Goal: Task Accomplishment & Management: Complete application form

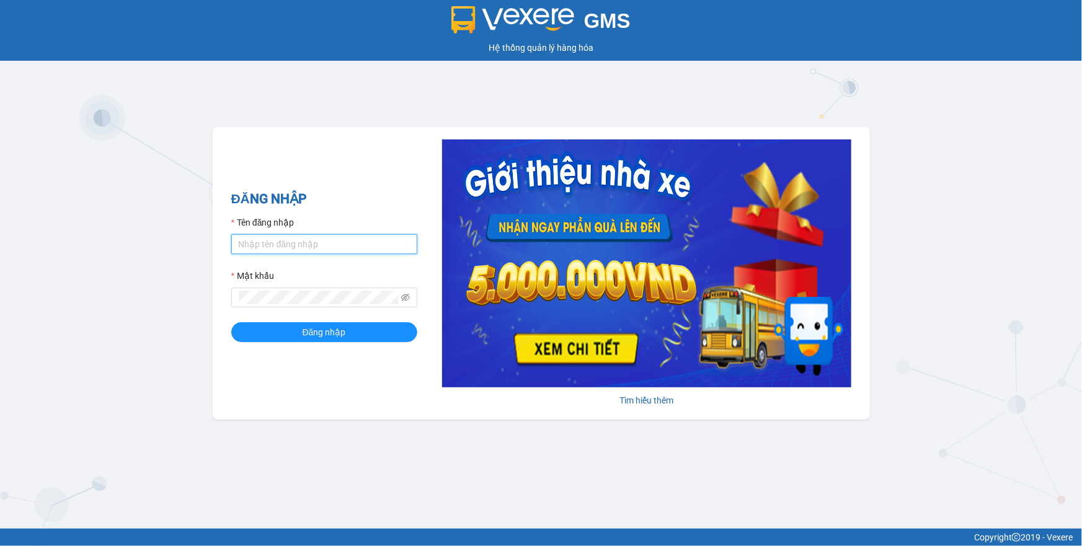
click at [378, 242] on input "Tên đăng nhập" at bounding box center [324, 244] width 186 height 20
type input "phuongthao.tienoanh"
click at [405, 302] on icon "eye-invisible" at bounding box center [405, 297] width 9 height 9
click at [216, 303] on div "ĐĂNG NHẬP Tên đăng nhập phuongthao.tienoanh Mật khẩu Đăng nhập Tìm hiểu thêm" at bounding box center [541, 273] width 657 height 293
click at [255, 329] on button "Đăng nhập" at bounding box center [324, 332] width 186 height 20
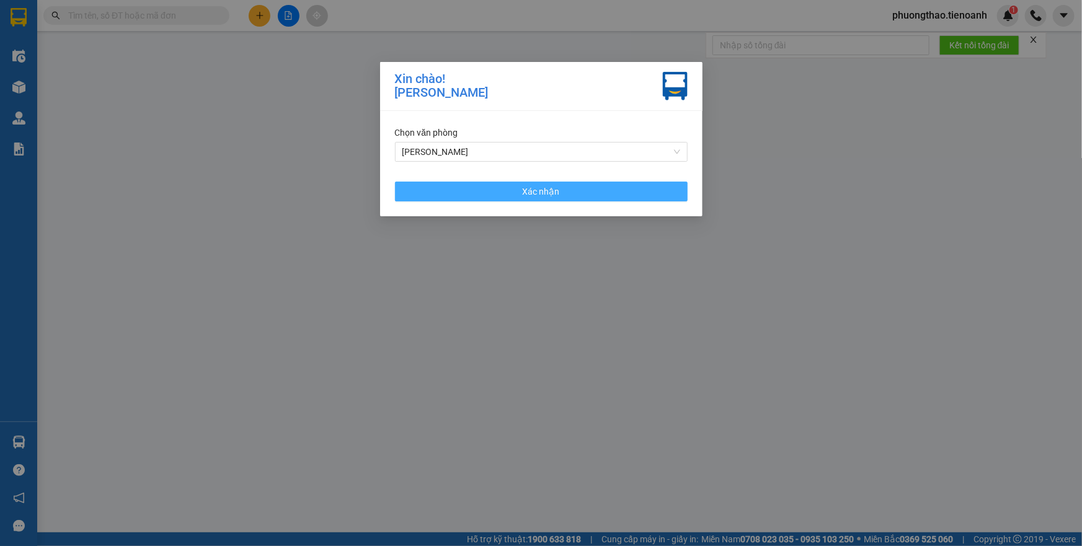
click at [472, 198] on button "Xác nhận" at bounding box center [541, 192] width 293 height 20
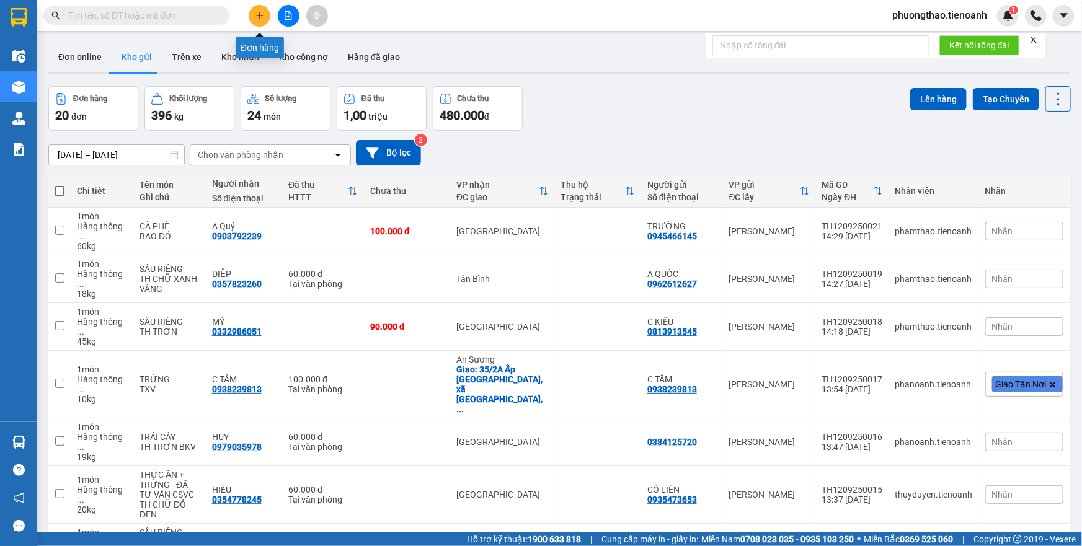
click at [261, 15] on icon "plus" at bounding box center [259, 15] width 7 height 1
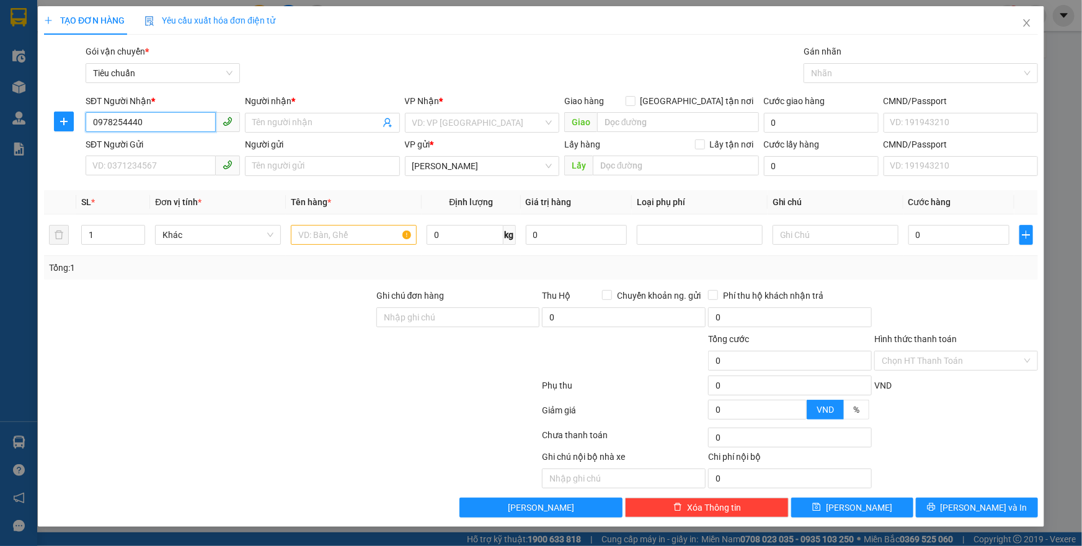
drag, startPoint x: 165, startPoint y: 124, endPoint x: 110, endPoint y: 127, distance: 54.6
click at [110, 127] on input "0978254440" at bounding box center [151, 122] width 130 height 20
type input "0978254404"
click at [186, 143] on div "0978254404 - C HIỀN" at bounding box center [162, 148] width 139 height 14
type input "C HIỀN"
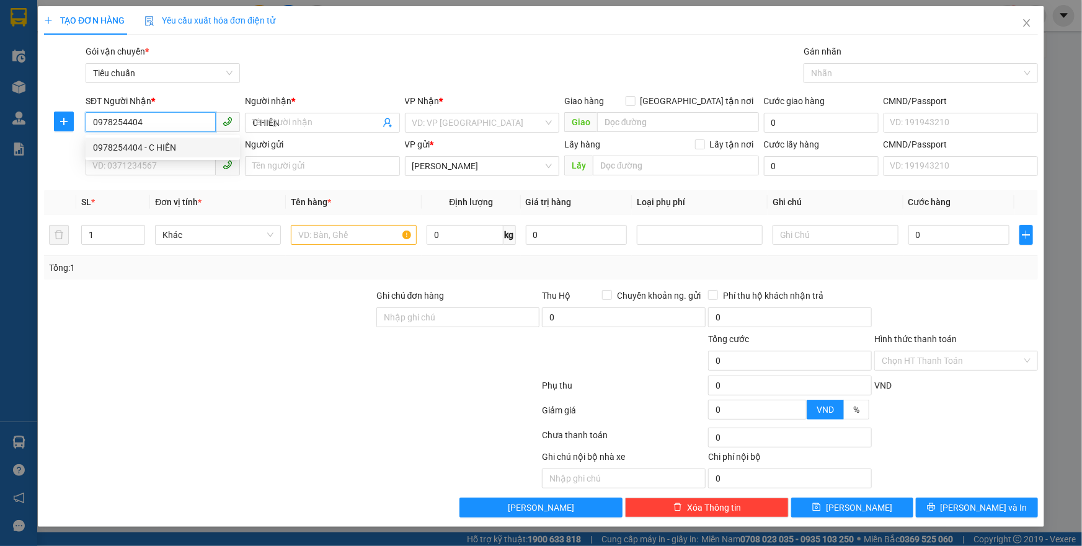
type input "70.000"
type input "0978254404"
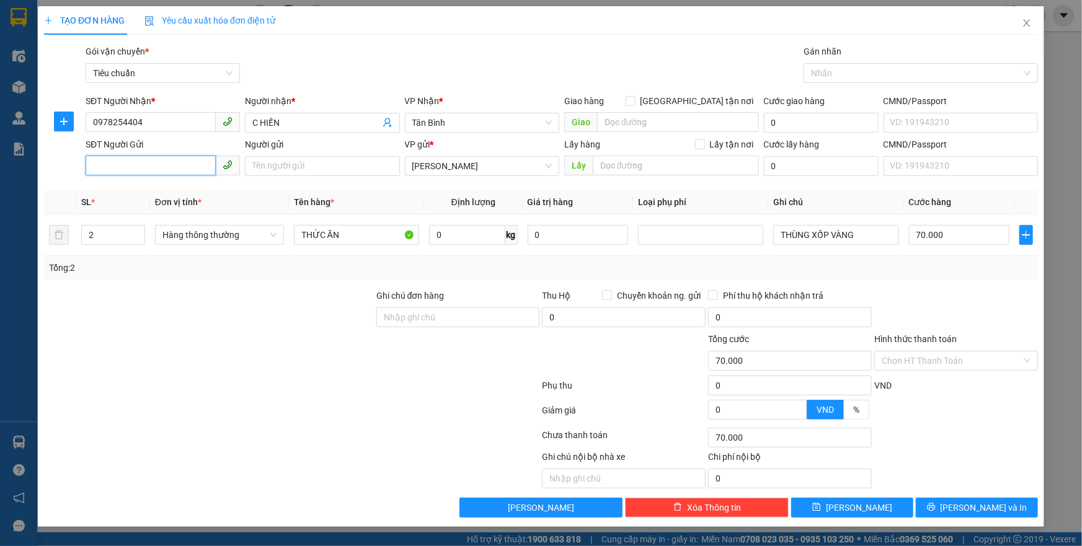
click at [174, 165] on input "SĐT Người Gửi" at bounding box center [151, 166] width 130 height 20
click at [186, 190] on div "0834552345 - C HUYỀN" at bounding box center [162, 191] width 139 height 14
type input "0834552345"
type input "C HUYỀN"
click at [446, 242] on input "0" at bounding box center [467, 235] width 76 height 20
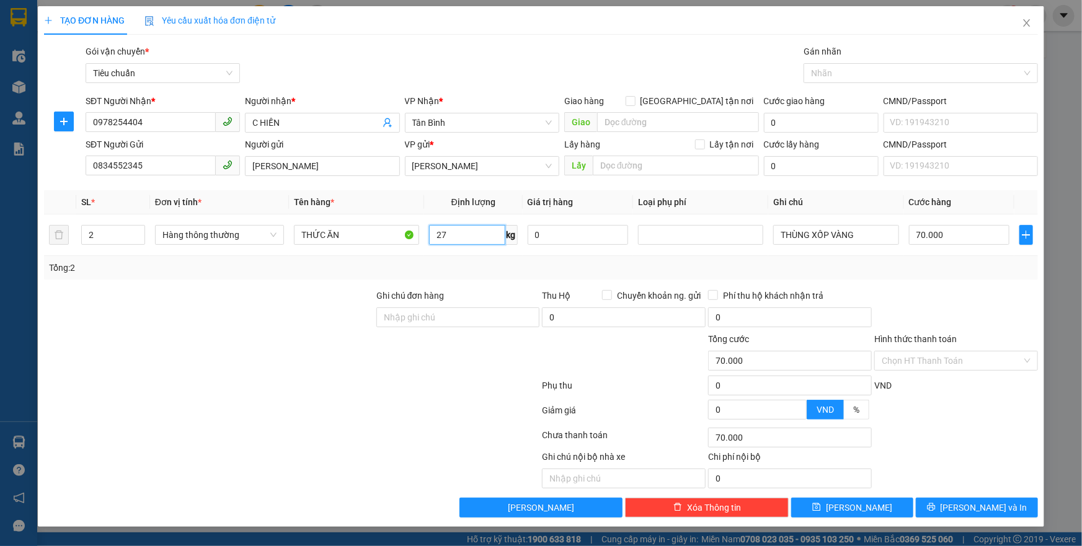
type input "27"
click at [803, 276] on div "Tổng: 2" at bounding box center [541, 268] width 994 height 24
type input "65.000"
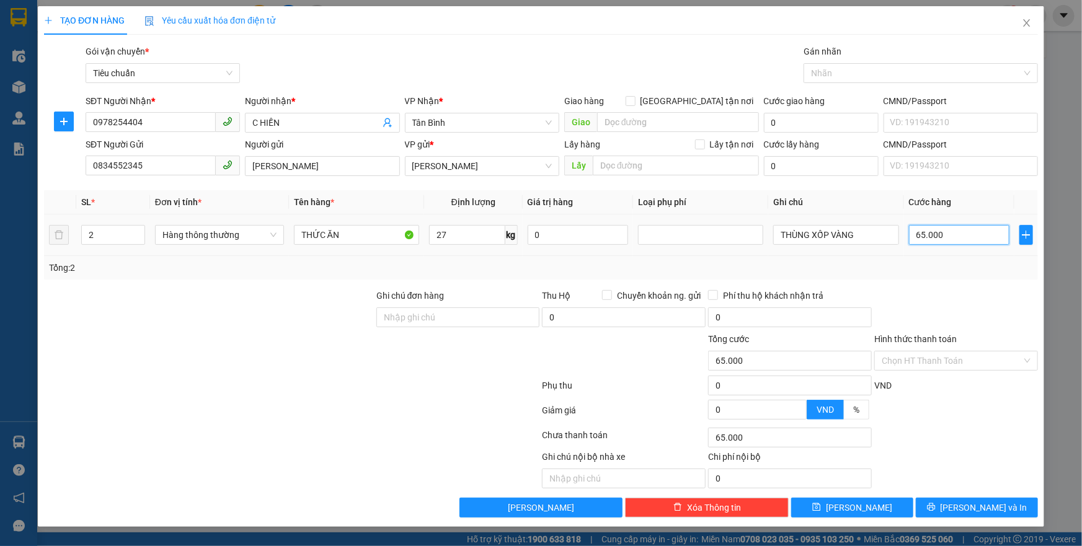
click at [968, 231] on input "65.000" at bounding box center [959, 235] width 101 height 20
type input "7"
type input "70"
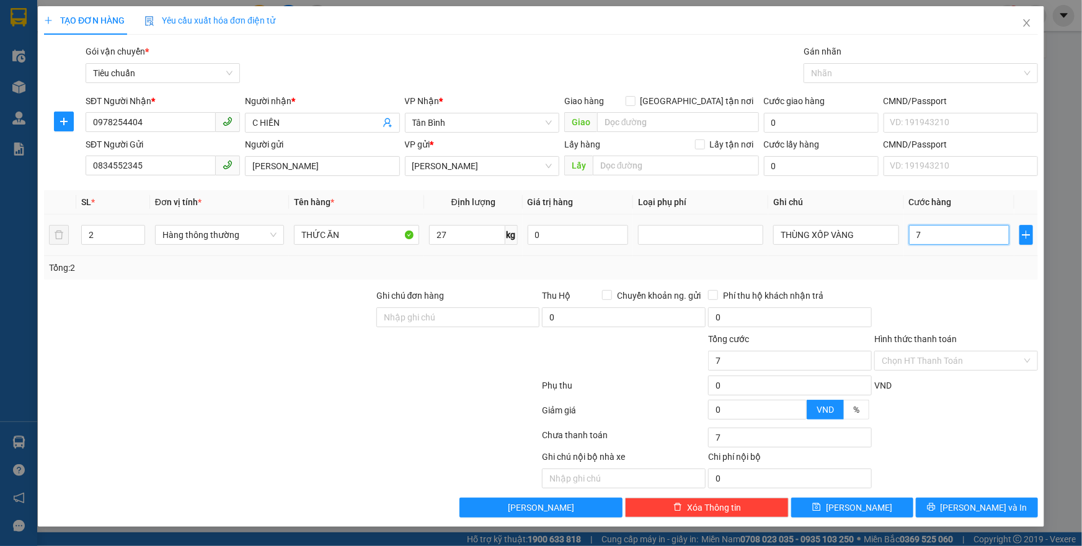
type input "70"
type input "70.000"
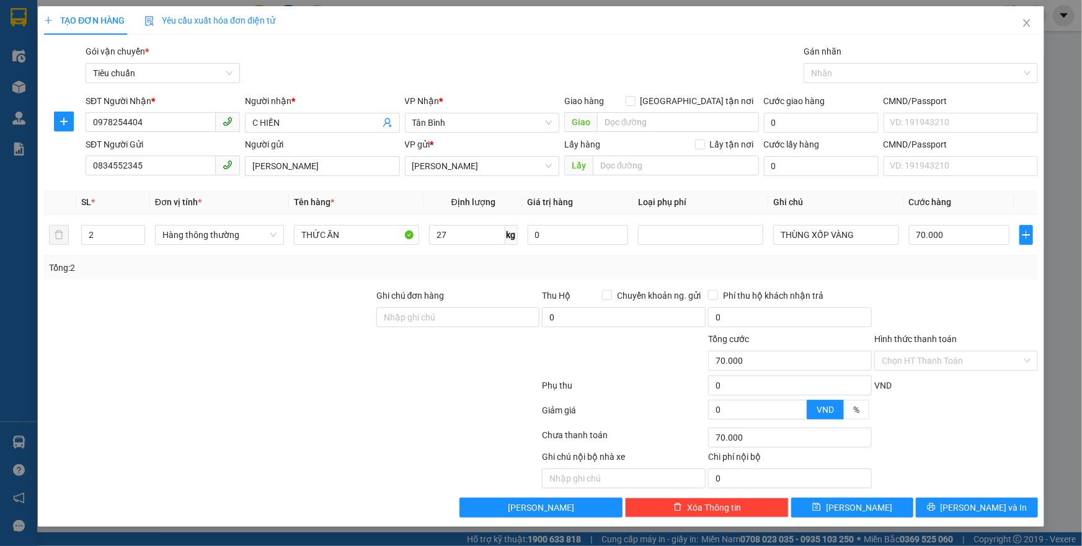
click at [971, 276] on div "Tổng: 2" at bounding box center [541, 268] width 994 height 24
drag, startPoint x: 940, startPoint y: 362, endPoint x: 938, endPoint y: 382, distance: 20.6
click at [940, 363] on input "Hình thức thanh toán" at bounding box center [951, 360] width 140 height 19
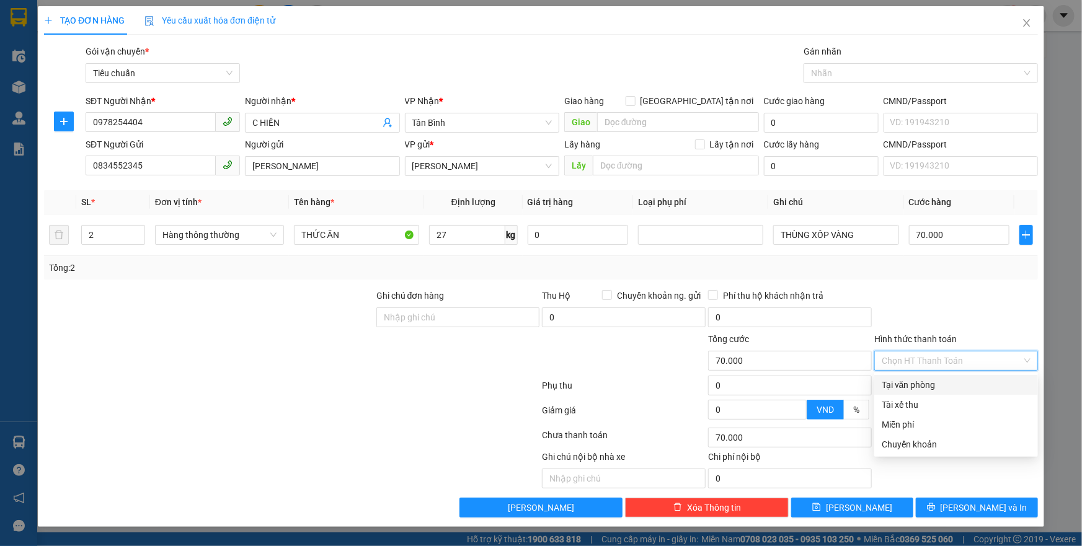
click at [937, 384] on div "Tại văn phòng" at bounding box center [955, 385] width 149 height 14
type input "0"
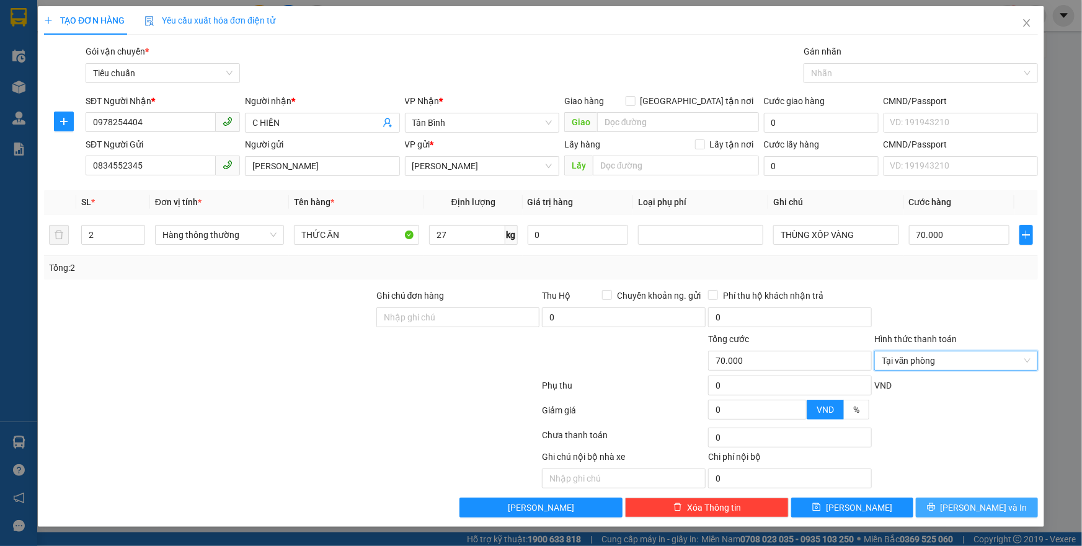
click at [965, 502] on button "Lưu và In" at bounding box center [977, 508] width 122 height 20
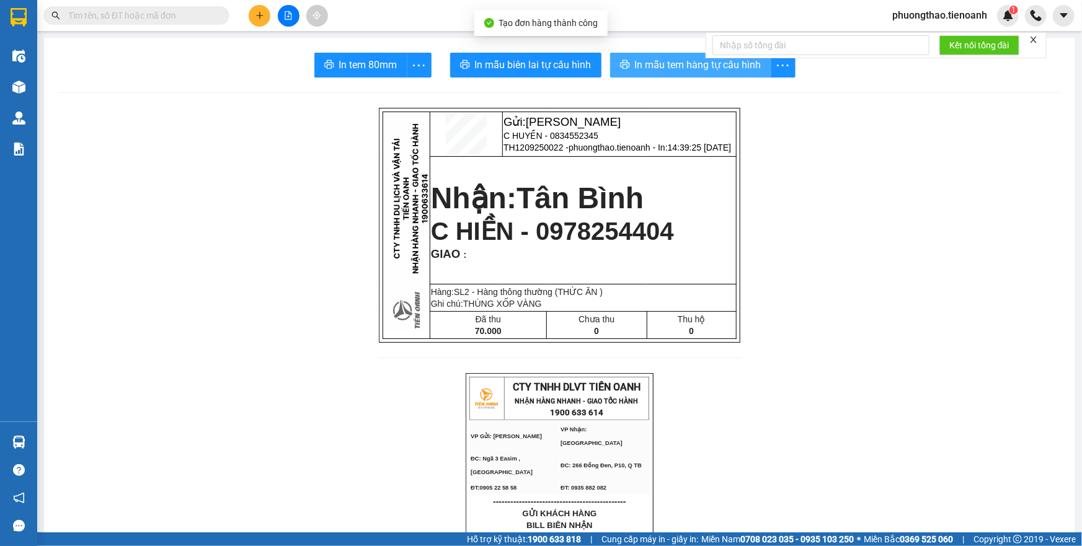
click at [678, 70] on span "In mẫu tem hàng tự cấu hình" at bounding box center [698, 64] width 126 height 15
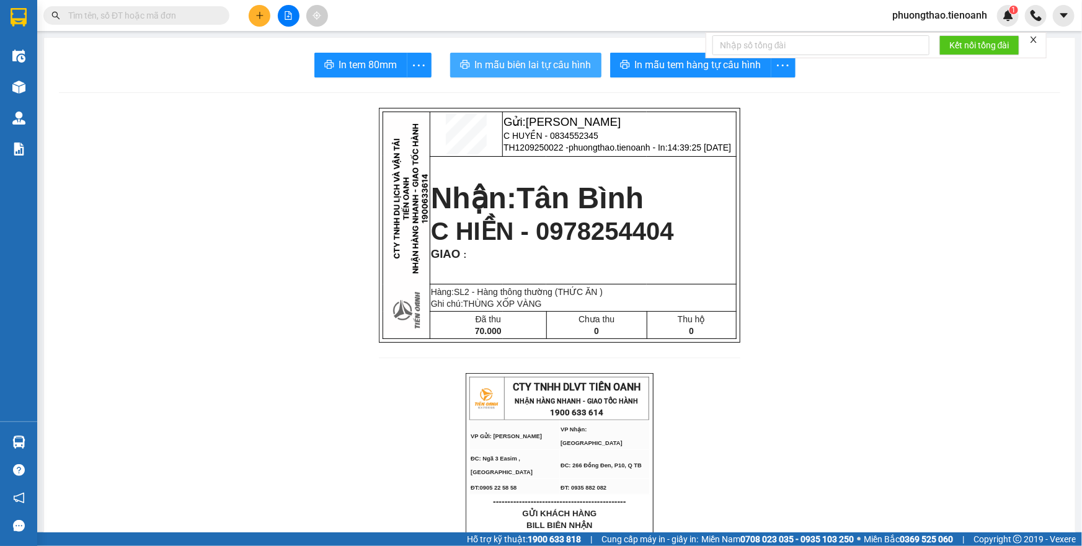
click at [538, 57] on span "In mẫu biên lai tự cấu hình" at bounding box center [533, 64] width 117 height 15
click at [255, 14] on icon "plus" at bounding box center [259, 15] width 9 height 9
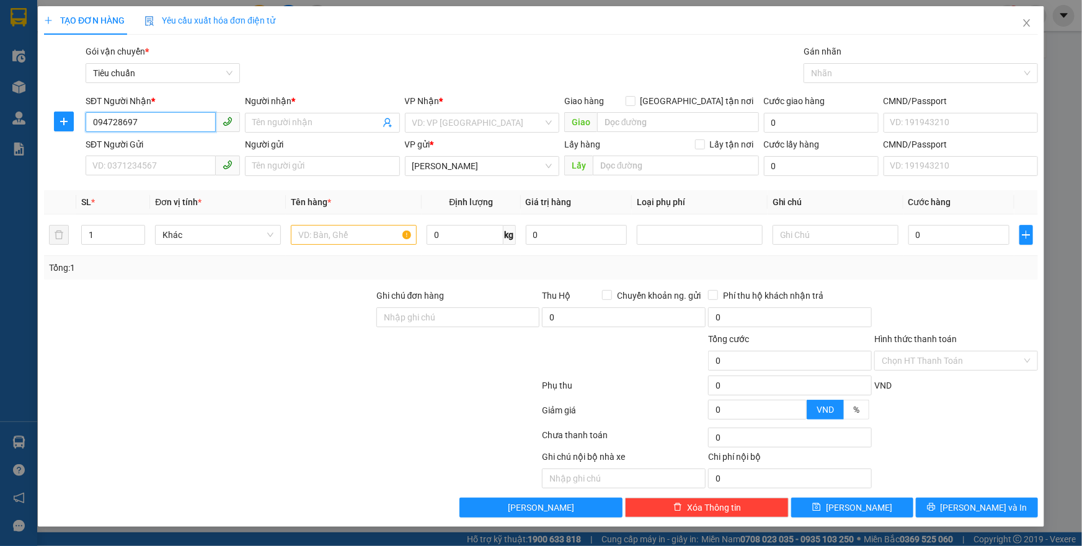
type input "0947286979"
click at [211, 144] on div "0947286979 - A MẠNH" at bounding box center [162, 148] width 139 height 14
type input "A MẠNH"
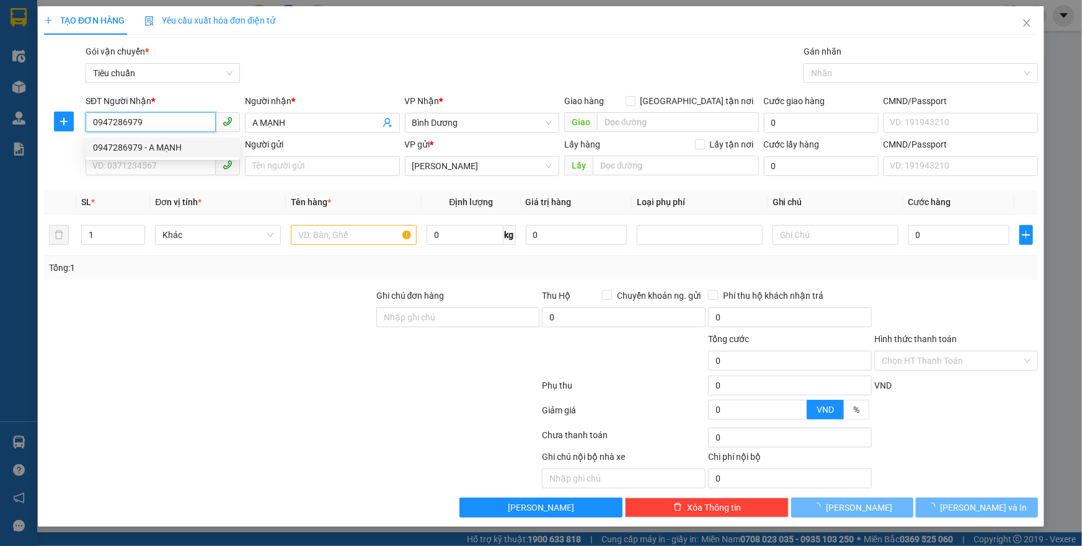
type input "60.000"
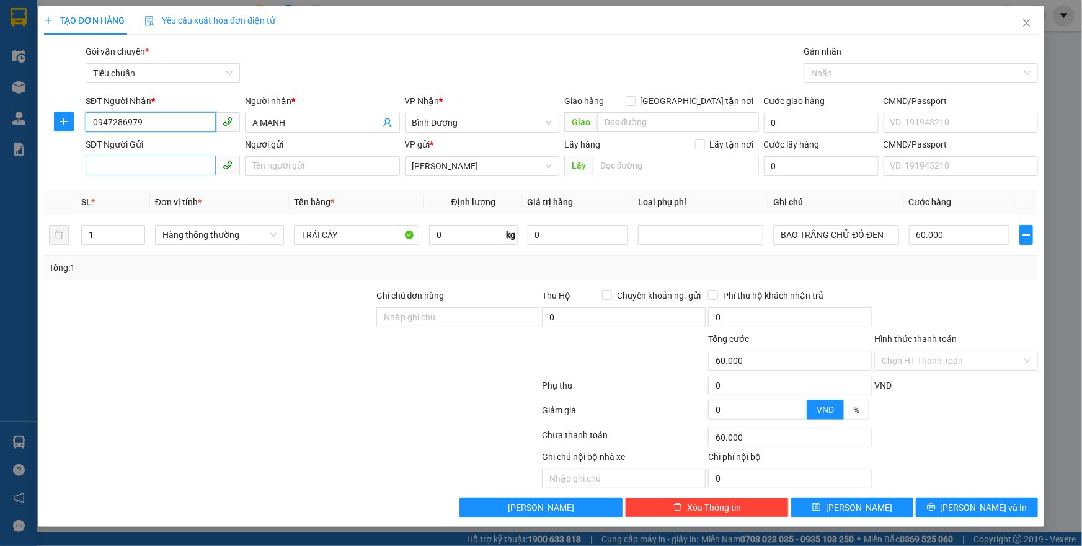
type input "0947286979"
click at [174, 161] on input "SĐT Người Gửi" at bounding box center [151, 166] width 130 height 20
click at [177, 193] on div "0367474755 - A QUANG" at bounding box center [162, 191] width 139 height 14
type input "0367474755"
type input "A QUANG"
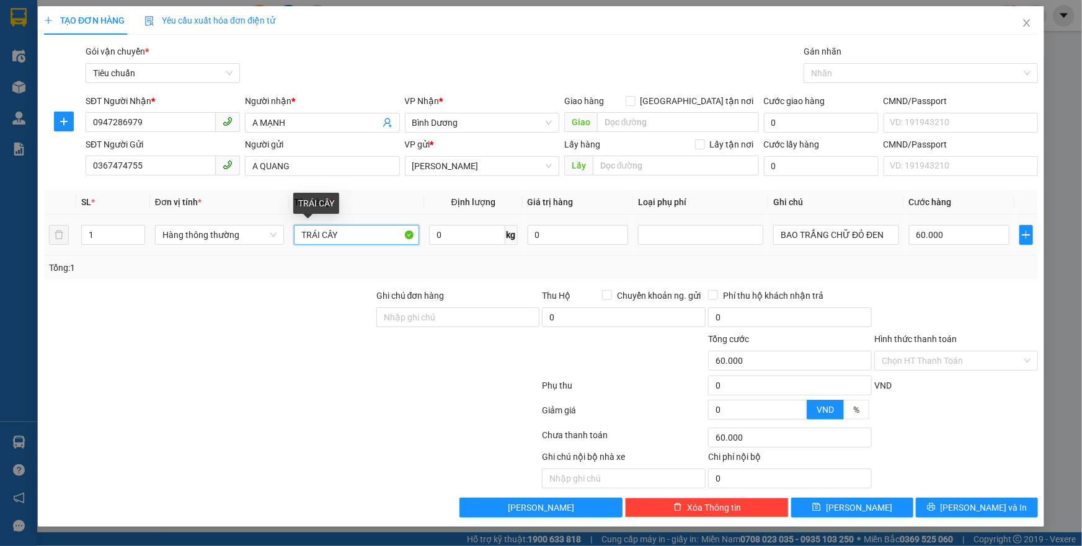
click at [343, 239] on input "TRÁI CÂY" at bounding box center [356, 235] width 125 height 20
type input "T"
type input "BƠ + SẦU RIÊNG"
click at [445, 230] on input "0" at bounding box center [467, 235] width 76 height 20
type input "35"
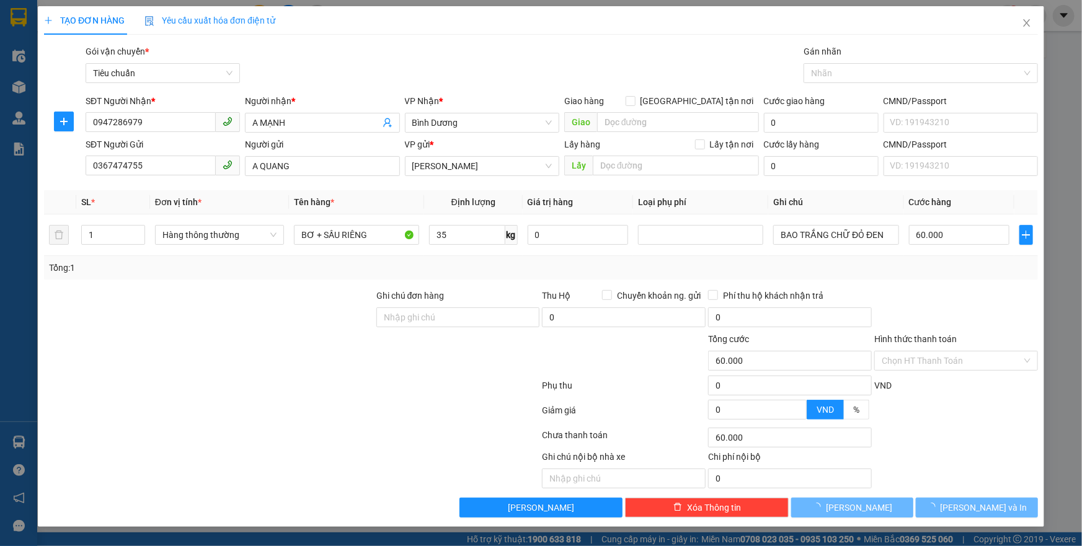
drag, startPoint x: 465, startPoint y: 262, endPoint x: 849, endPoint y: 234, distance: 385.3
click at [466, 262] on div "Tổng: 1" at bounding box center [541, 268] width 984 height 14
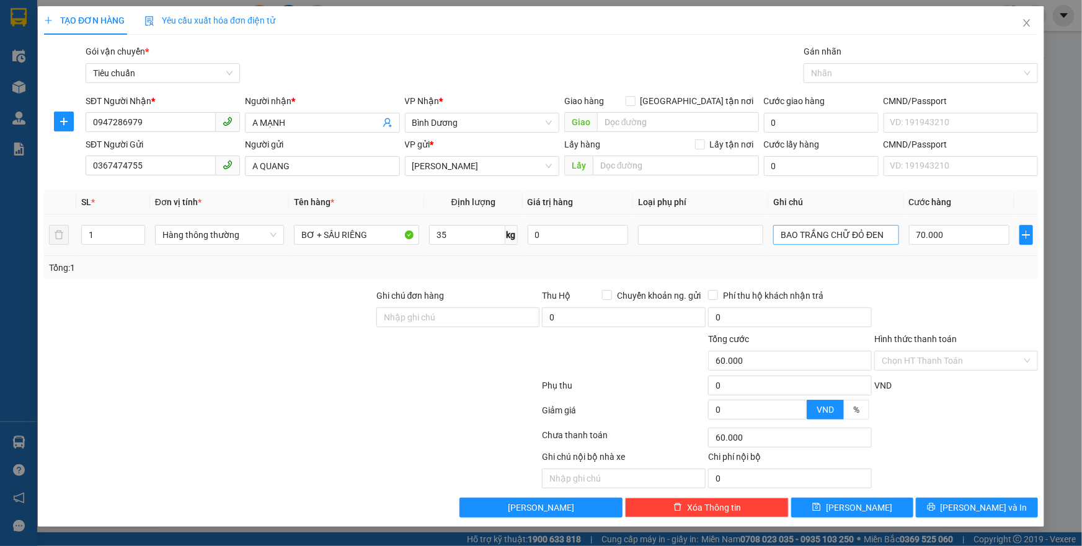
type input "70.000"
drag, startPoint x: 881, startPoint y: 234, endPoint x: 882, endPoint y: 208, distance: 26.0
click at [881, 218] on div "Transit Pickup Surcharge Ids Transit Deliver Surcharge Ids Transit Deliver Surc…" at bounding box center [541, 281] width 994 height 473
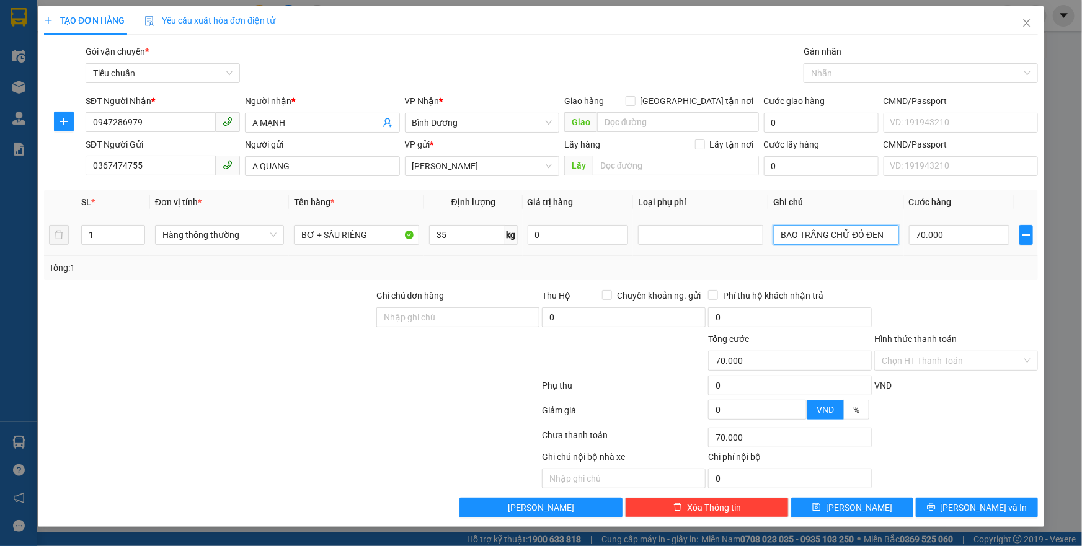
drag, startPoint x: 865, startPoint y: 237, endPoint x: 900, endPoint y: 229, distance: 36.1
click at [900, 229] on td "BAO TRẮNG CHỮ ĐỎ ĐEN" at bounding box center [835, 235] width 135 height 42
type input "BAO TRẮNG CHỮ ĐỎ + THÙNG CHỮ XANHD"
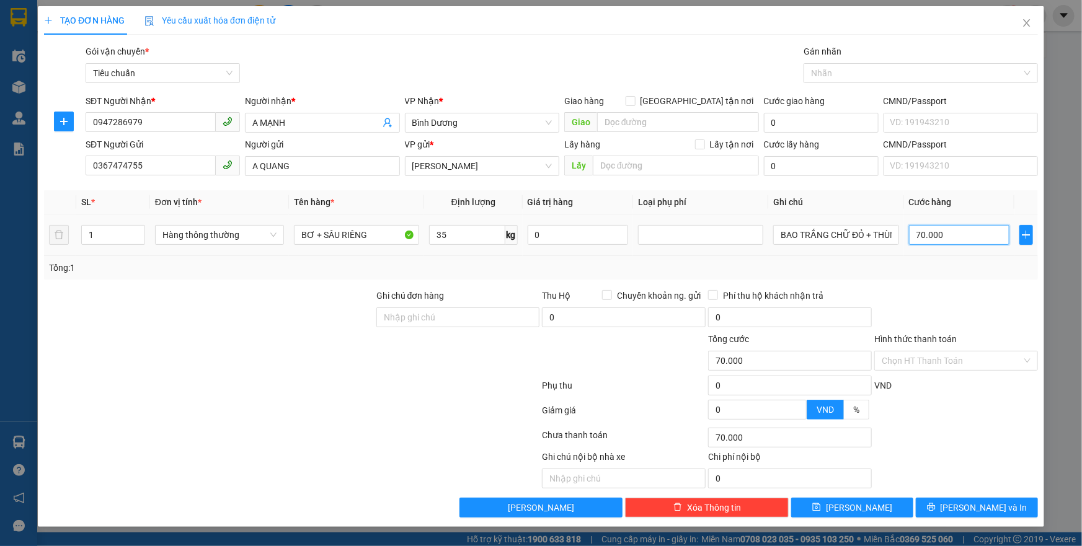
click at [960, 237] on input "70.000" at bounding box center [959, 235] width 101 height 20
type input "1"
type input "14"
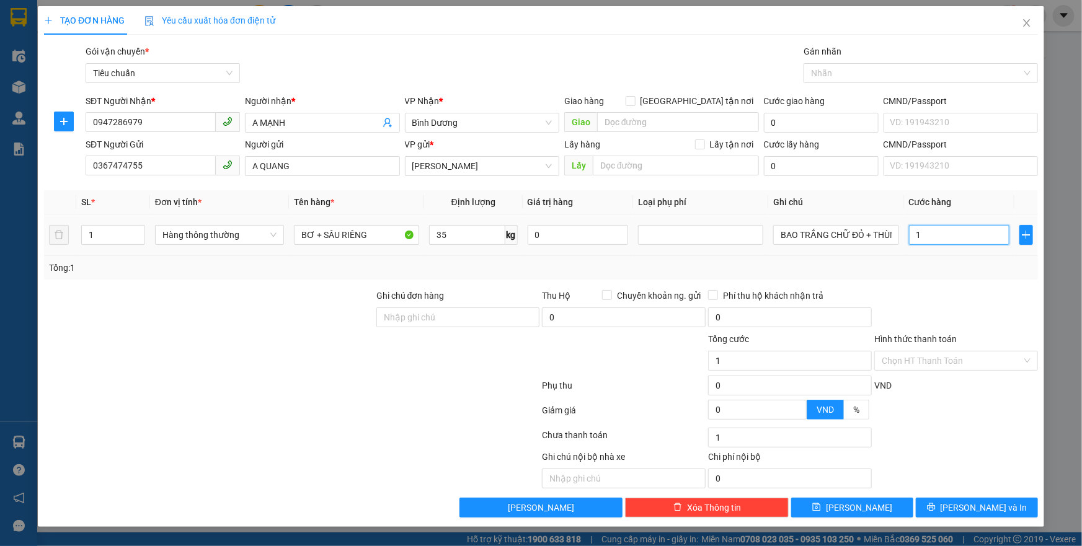
type input "14"
type input "140"
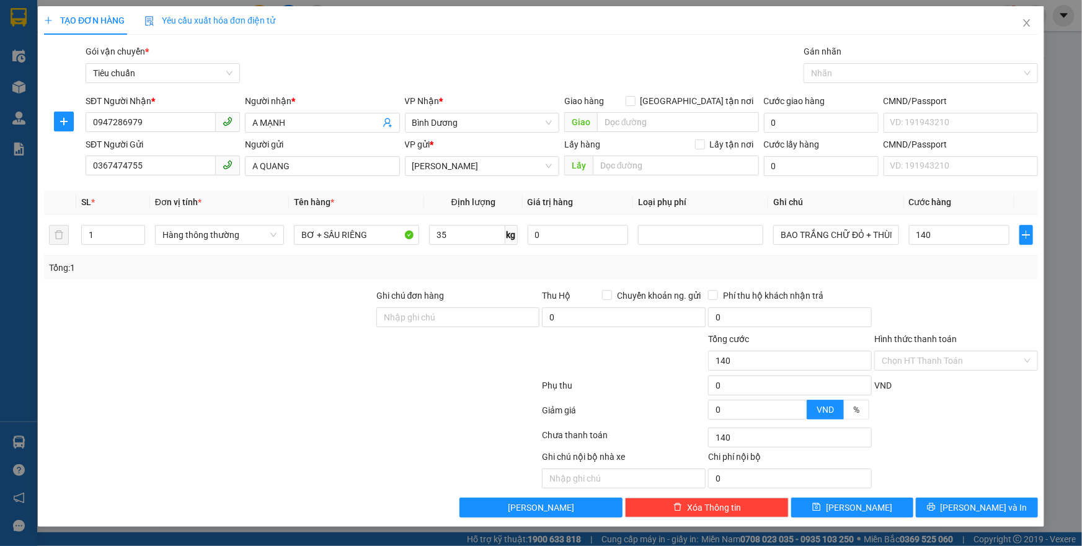
type input "140.000"
click at [966, 271] on div "Tổng: 1" at bounding box center [541, 268] width 984 height 14
drag, startPoint x: 118, startPoint y: 236, endPoint x: 87, endPoint y: 236, distance: 31.0
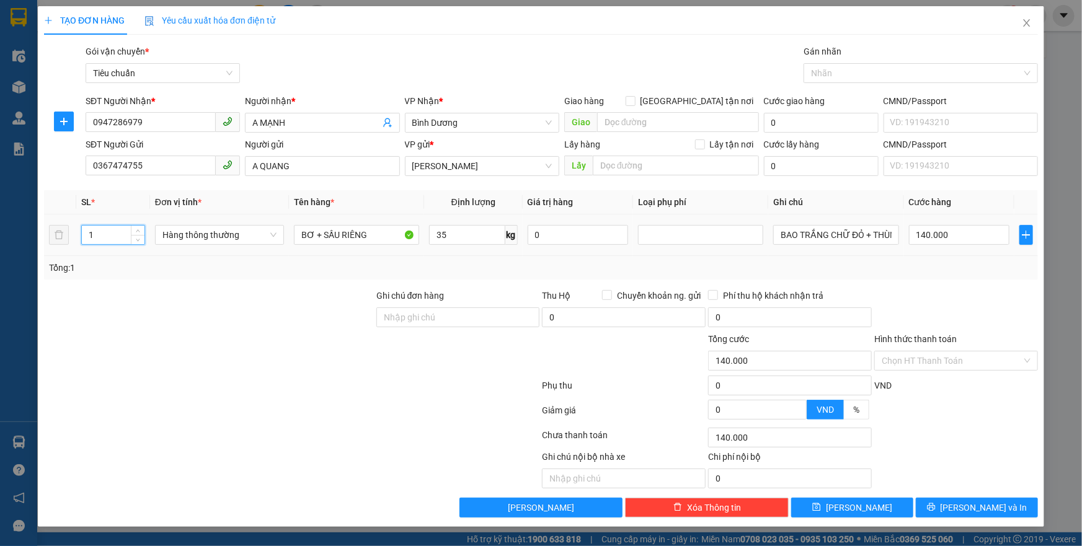
click at [87, 236] on input "1" at bounding box center [113, 235] width 63 height 19
type input "2"
click at [174, 306] on div at bounding box center [209, 310] width 332 height 43
type input "70.000"
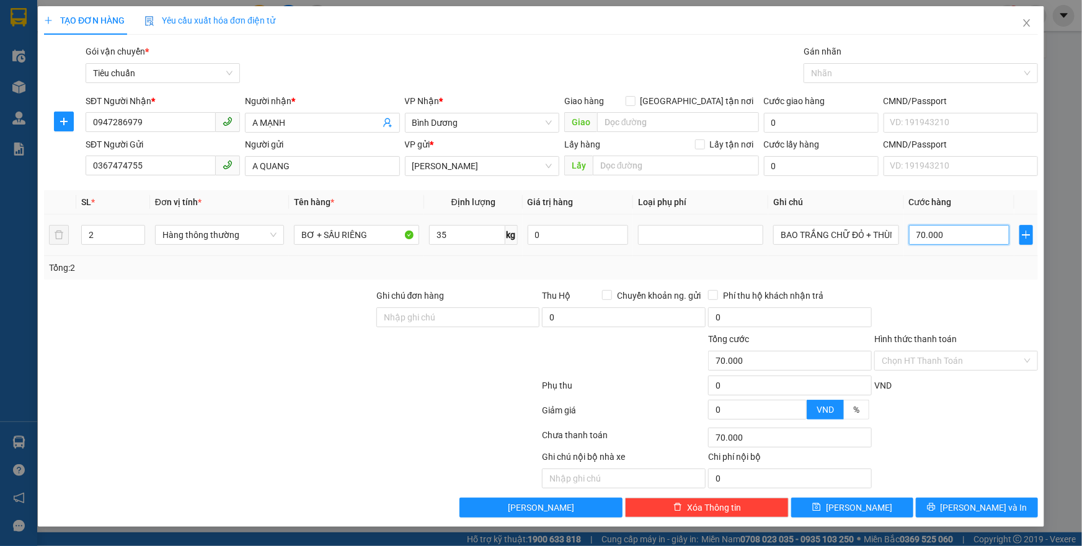
click at [953, 237] on input "70.000" at bounding box center [959, 235] width 101 height 20
type input "1"
type input "14"
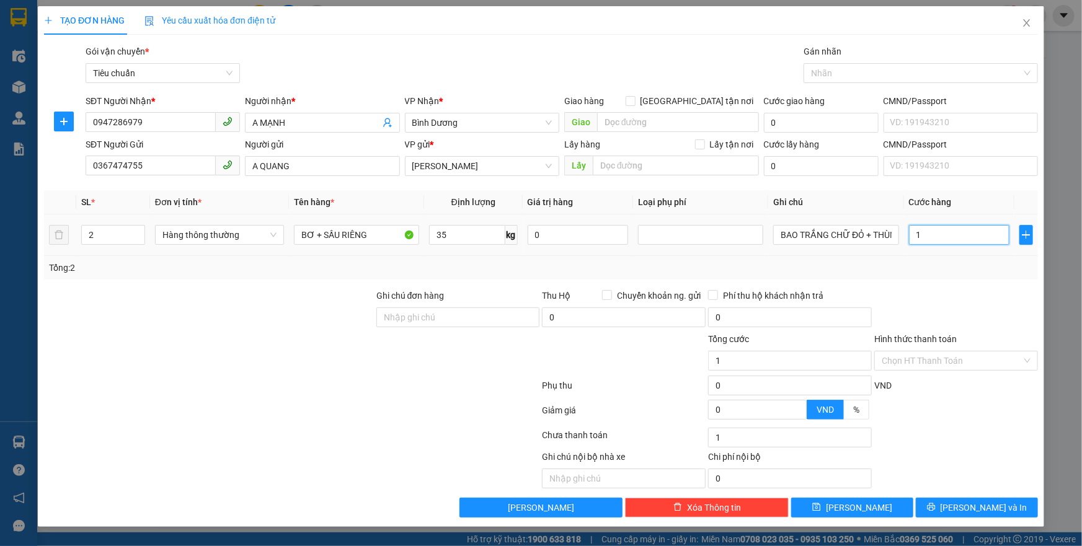
type input "14"
type input "140"
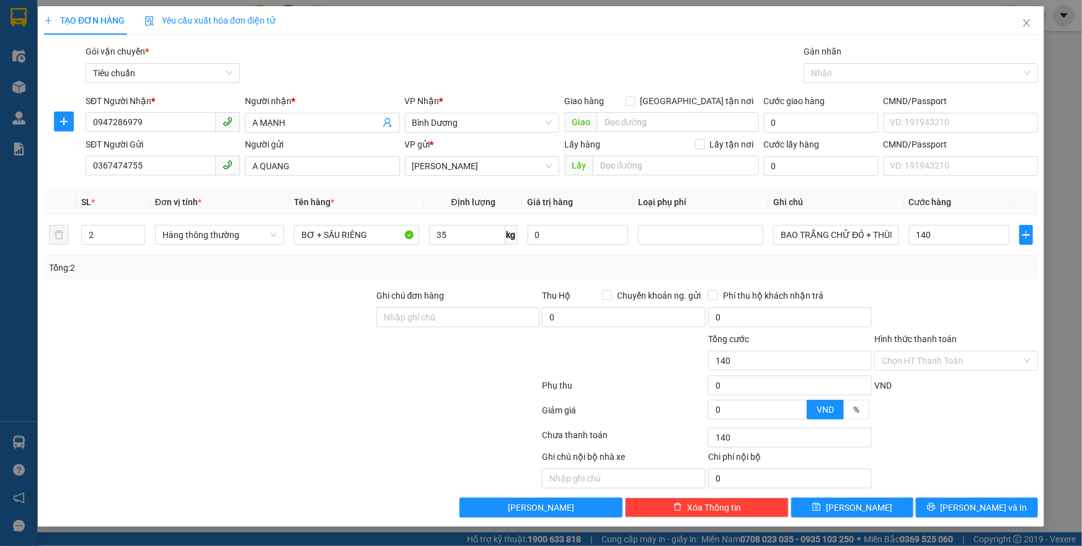
type input "140.000"
click at [1010, 263] on div "Tổng: 2" at bounding box center [541, 268] width 984 height 14
drag, startPoint x: 990, startPoint y: 504, endPoint x: 987, endPoint y: 483, distance: 21.2
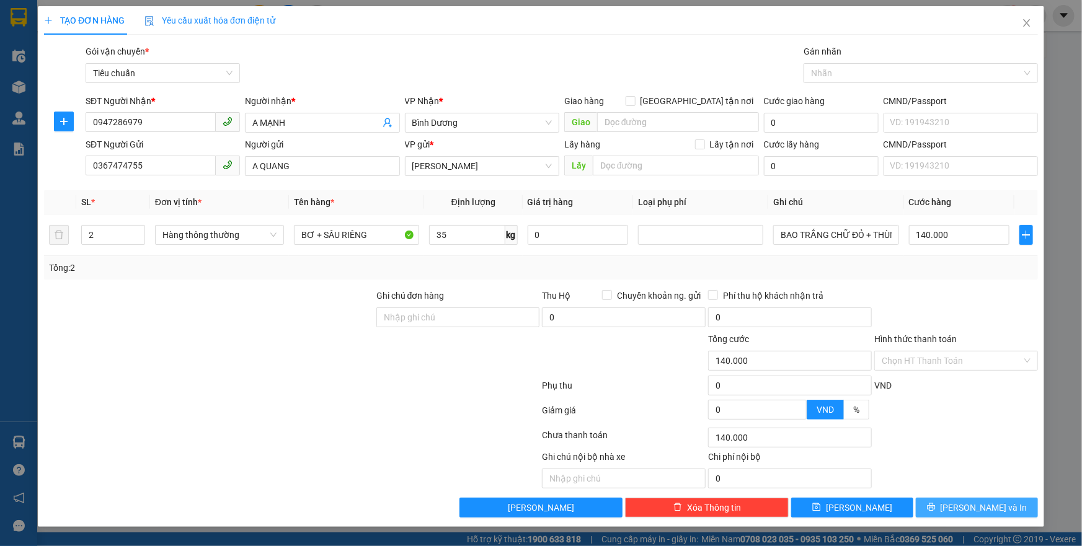
click at [989, 504] on span "Lưu và In" at bounding box center [983, 508] width 87 height 14
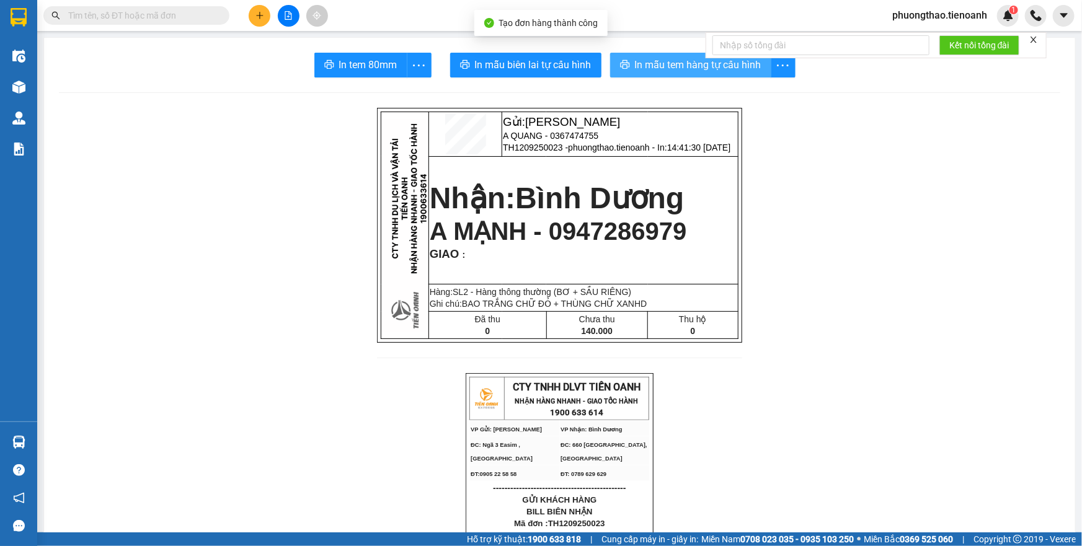
click at [655, 65] on span "In mẫu tem hàng tự cấu hình" at bounding box center [698, 64] width 126 height 15
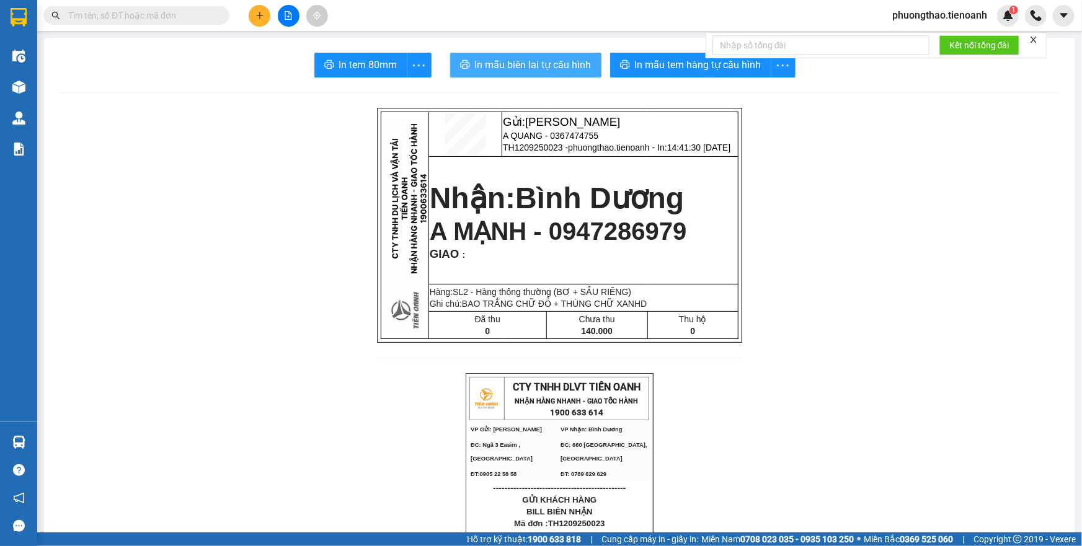
click at [532, 61] on span "In mẫu biên lai tự cấu hình" at bounding box center [533, 64] width 117 height 15
click at [262, 23] on button at bounding box center [260, 16] width 22 height 22
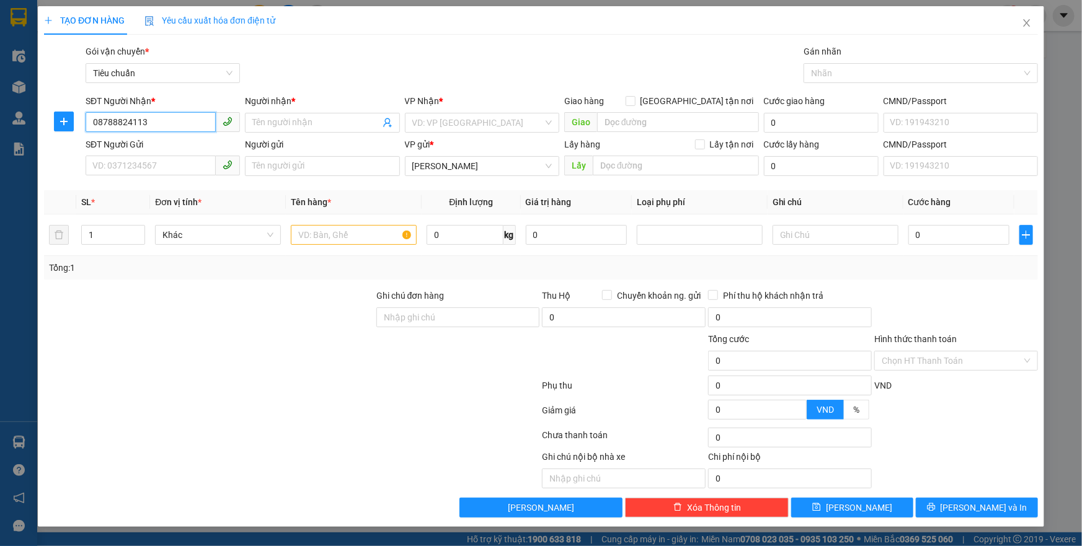
click at [113, 121] on input "08788824113" at bounding box center [151, 122] width 130 height 20
type input "0878824113"
click at [170, 148] on div "0878824113 - ANH THẠCH" at bounding box center [162, 148] width 139 height 14
type input "ANH THẠCH"
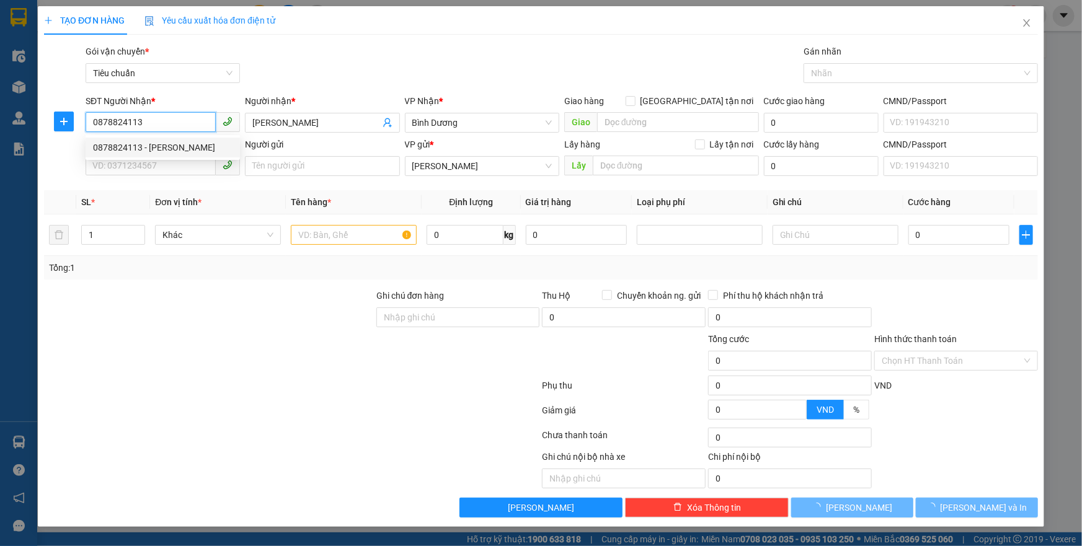
type input "170.000"
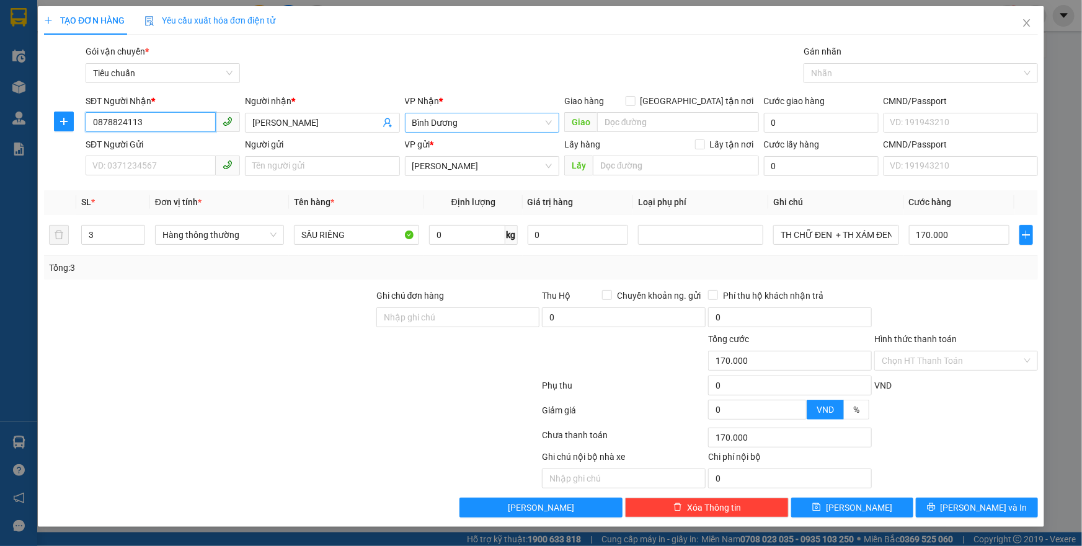
click at [451, 121] on span "Bình Dương" at bounding box center [481, 122] width 139 height 19
type input "0878824113"
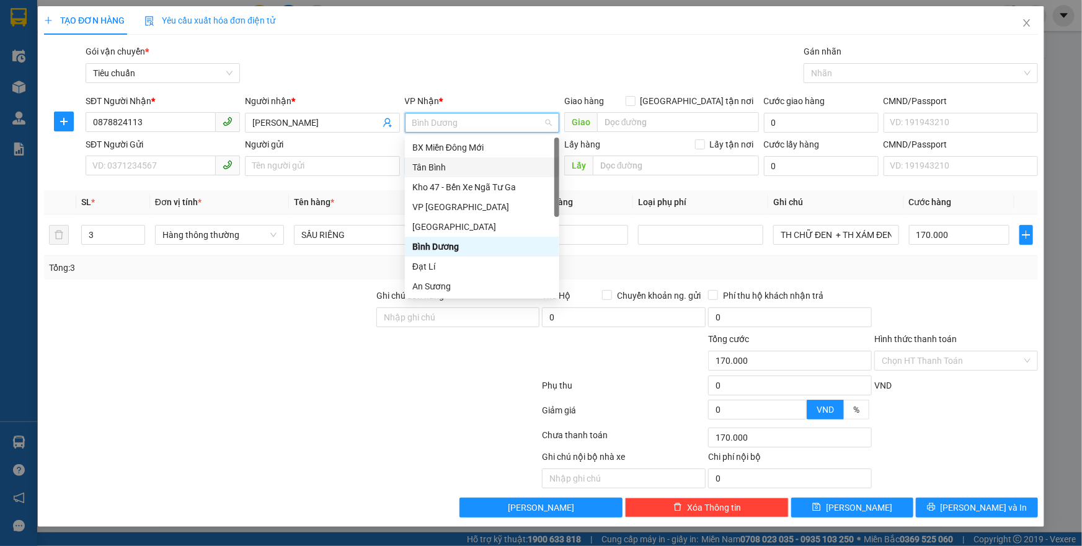
click at [433, 173] on div "Tân Bình" at bounding box center [481, 168] width 139 height 14
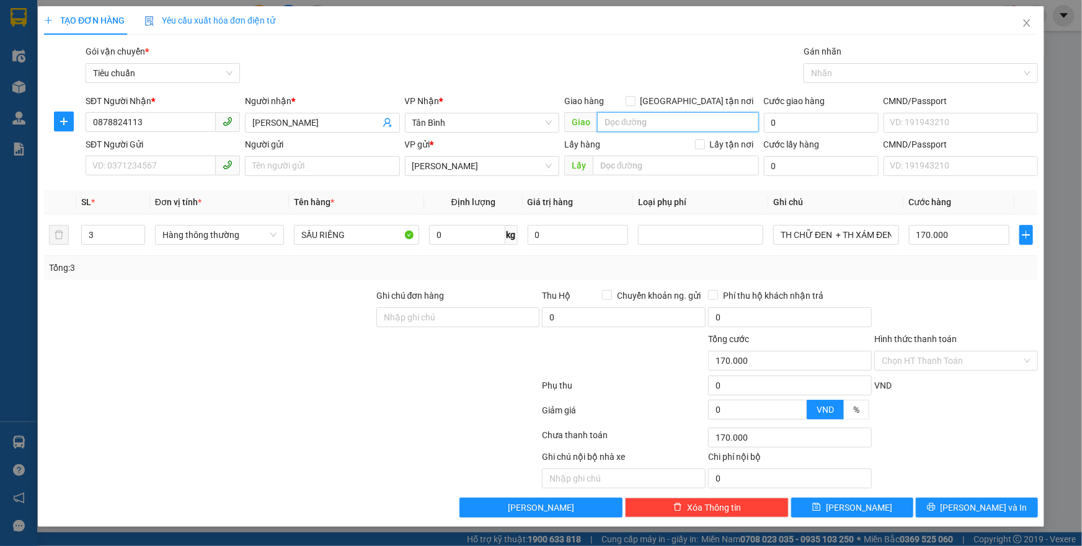
click at [614, 125] on input "search" at bounding box center [678, 122] width 162 height 20
type input "n"
type input "N"
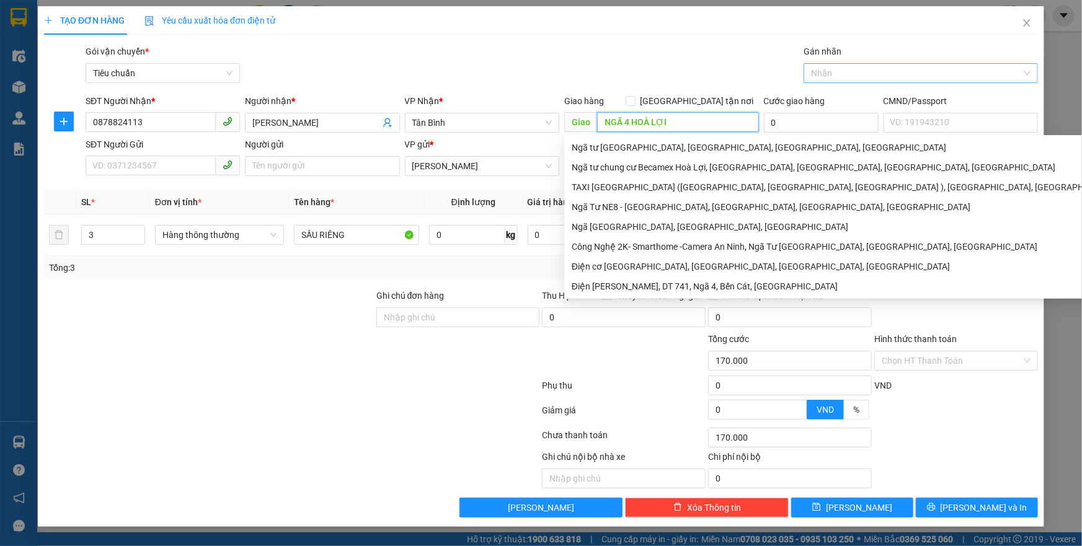
click at [855, 80] on div at bounding box center [914, 73] width 216 height 15
type input "NGÃ 4 HOÀ LỢI"
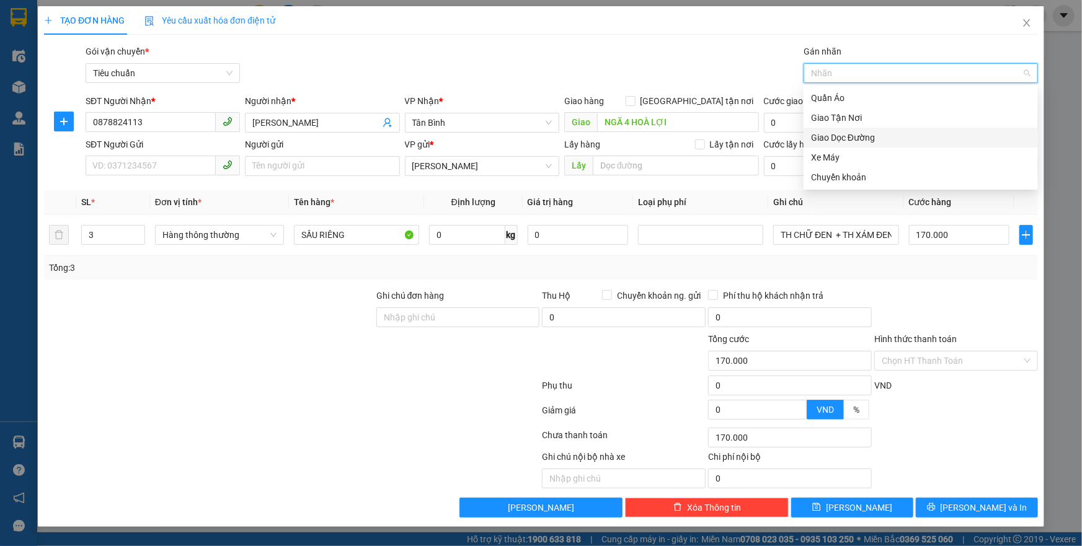
drag, startPoint x: 873, startPoint y: 136, endPoint x: 868, endPoint y: 130, distance: 7.9
click at [874, 136] on div "Giao Dọc Đường" at bounding box center [920, 138] width 219 height 14
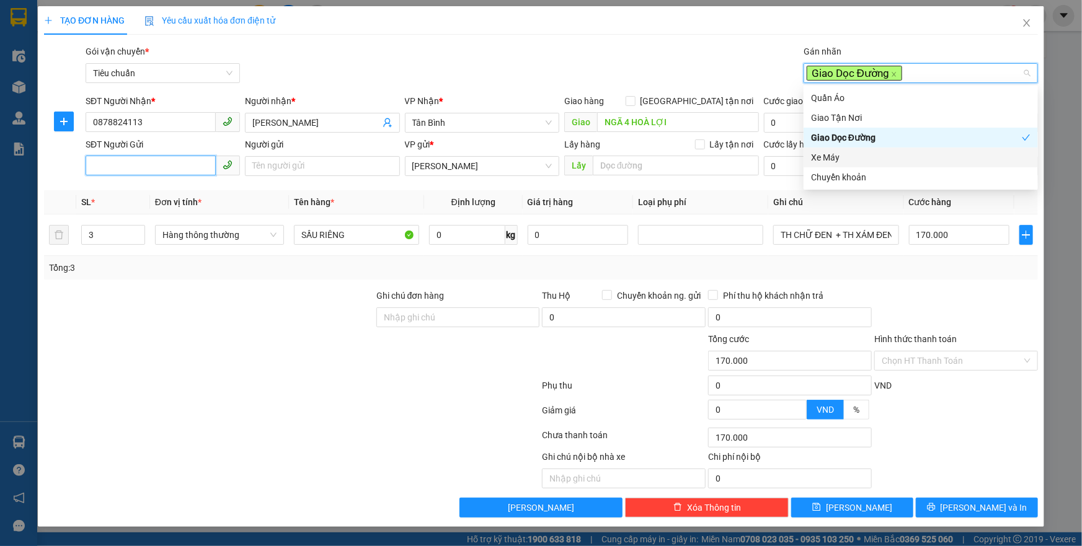
click at [187, 165] on input "SĐT Người Gửi" at bounding box center [151, 166] width 130 height 20
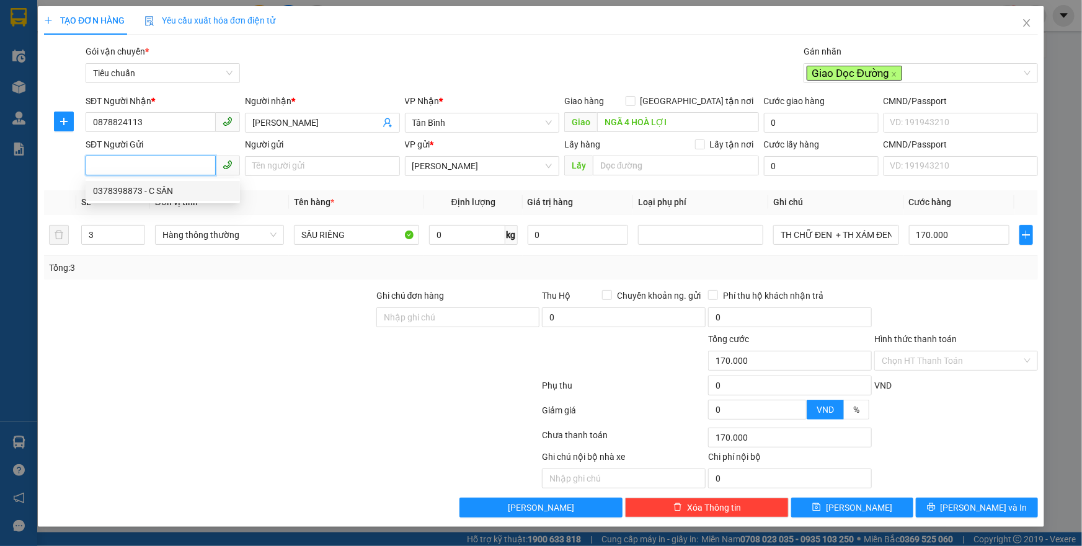
click at [161, 192] on div "0378398873 - C SÂN" at bounding box center [162, 191] width 139 height 14
type input "0378398873"
type input "C SÂN"
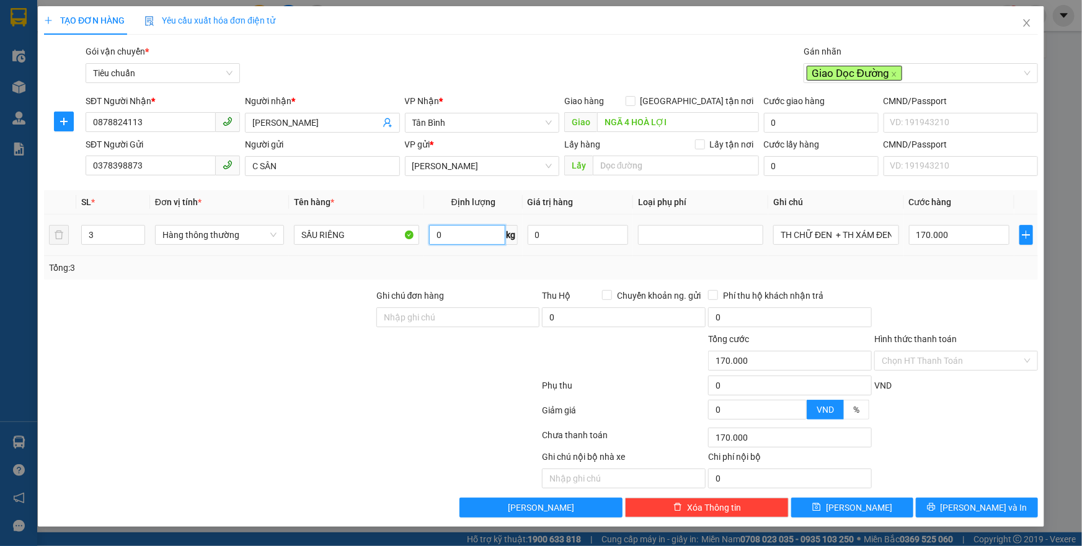
click at [460, 233] on input "0" at bounding box center [467, 235] width 76 height 20
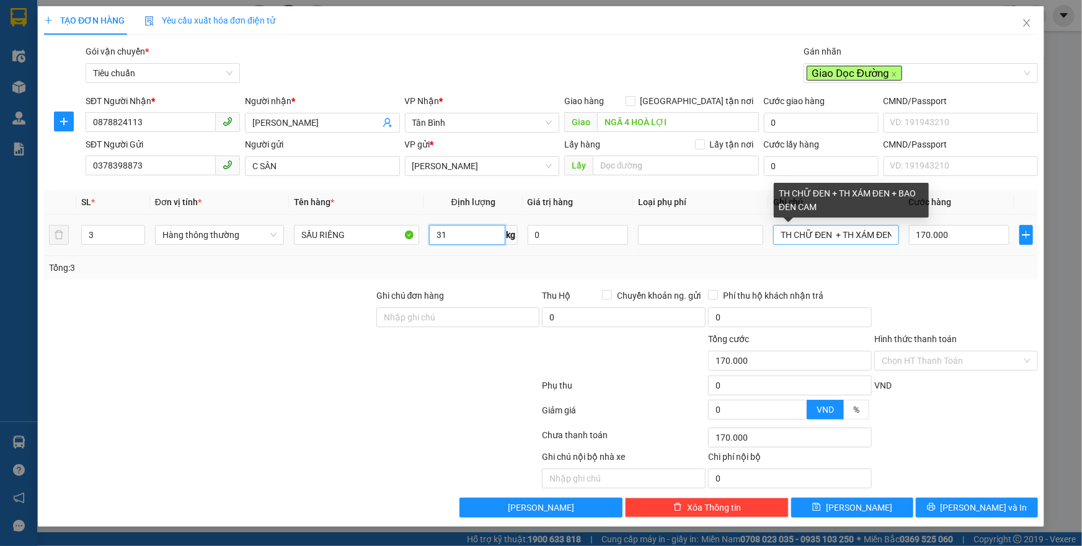
type input "31"
type input "70.000"
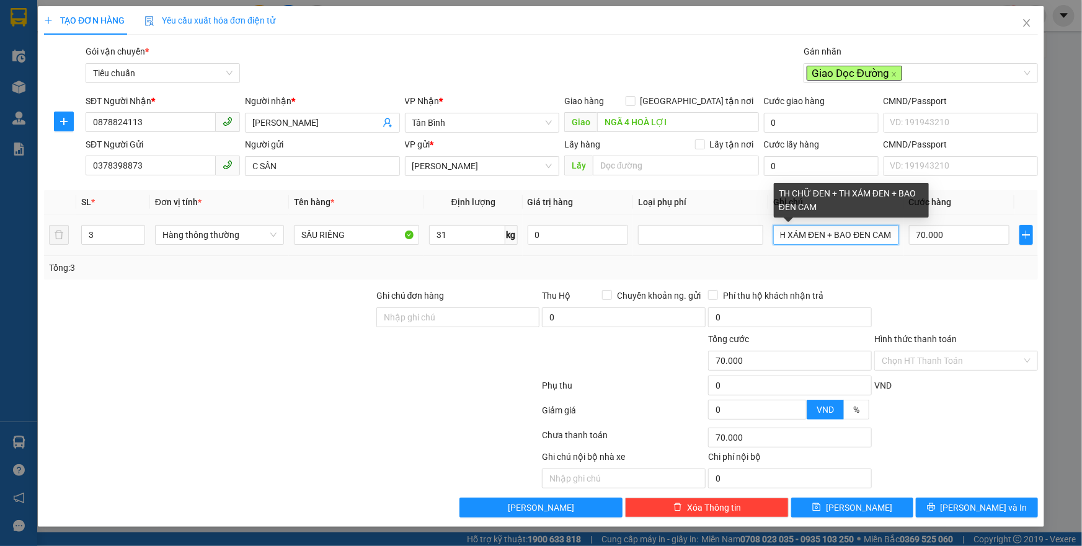
drag, startPoint x: 780, startPoint y: 233, endPoint x: 892, endPoint y: 235, distance: 111.6
click at [892, 235] on input "TH CHỮ ĐEN + TH XÁM ĐEN + BAO ĐEN CAM" at bounding box center [835, 235] width 125 height 20
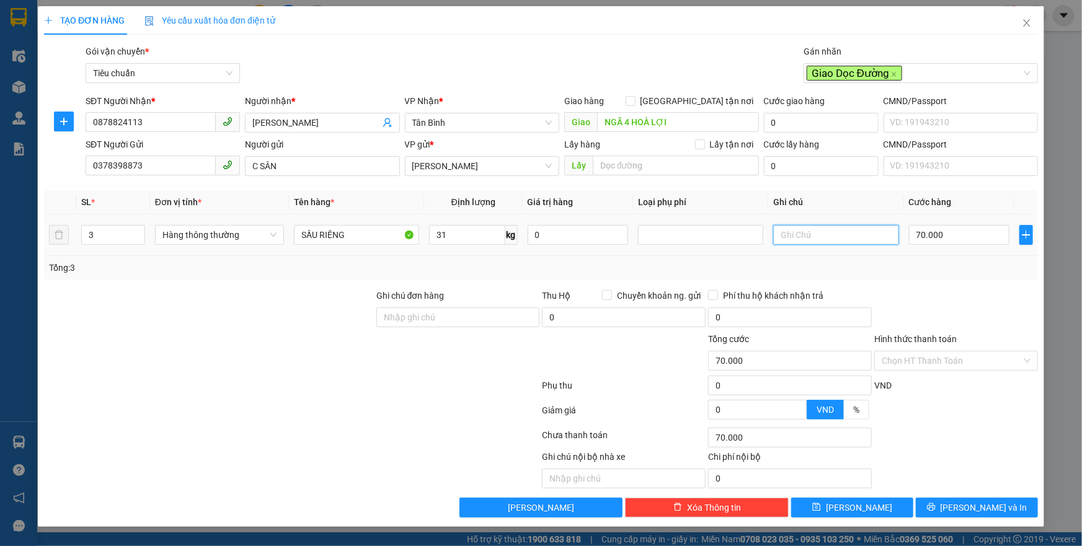
scroll to position [0, 0]
click at [728, 236] on div at bounding box center [700, 234] width 119 height 15
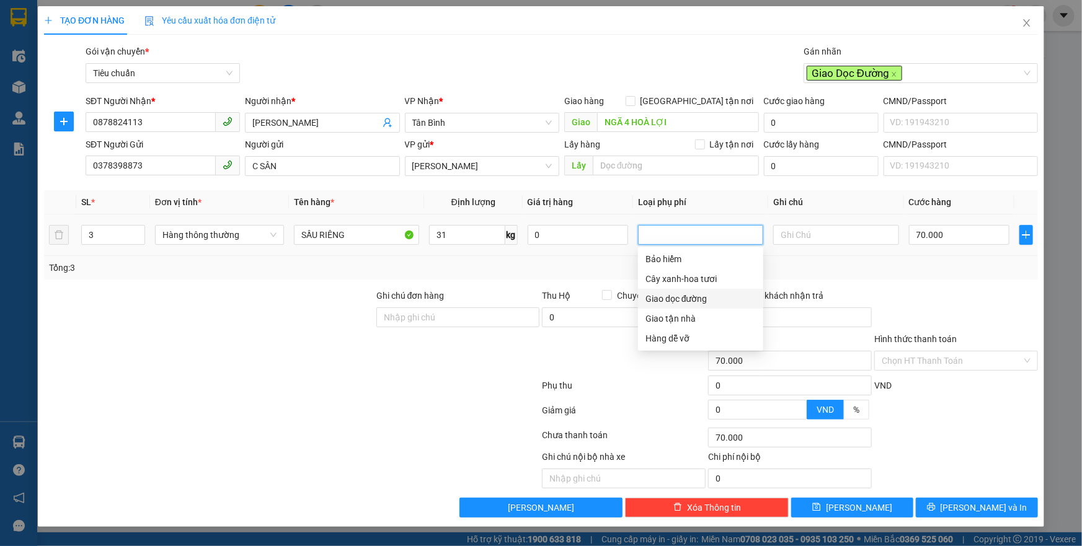
click at [711, 299] on div "Giao dọc đường" at bounding box center [700, 299] width 110 height 14
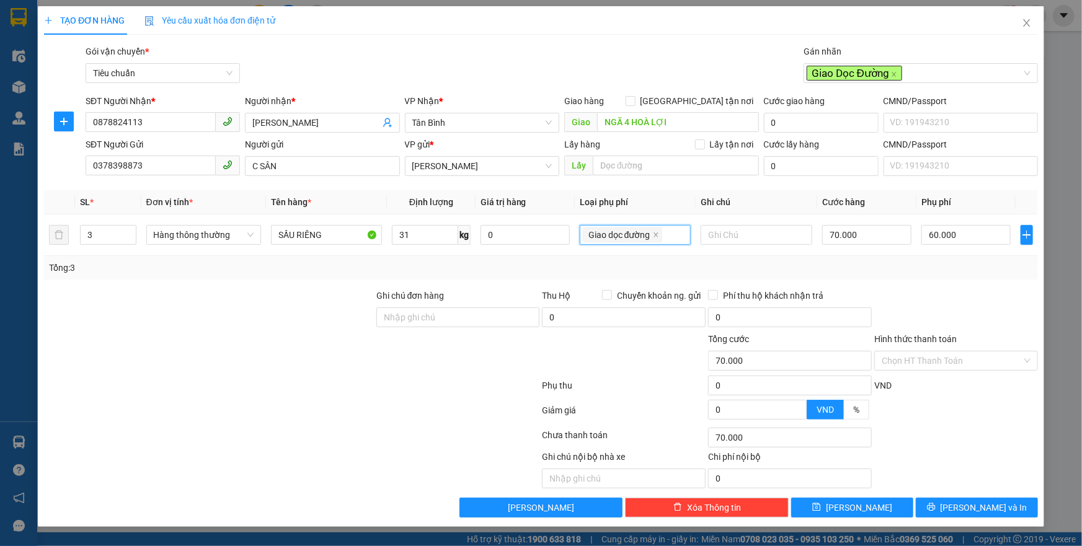
type input "130.000"
type input "60.000"
drag, startPoint x: 112, startPoint y: 237, endPoint x: 83, endPoint y: 233, distance: 29.5
click at [83, 233] on input "3" at bounding box center [108, 235] width 55 height 19
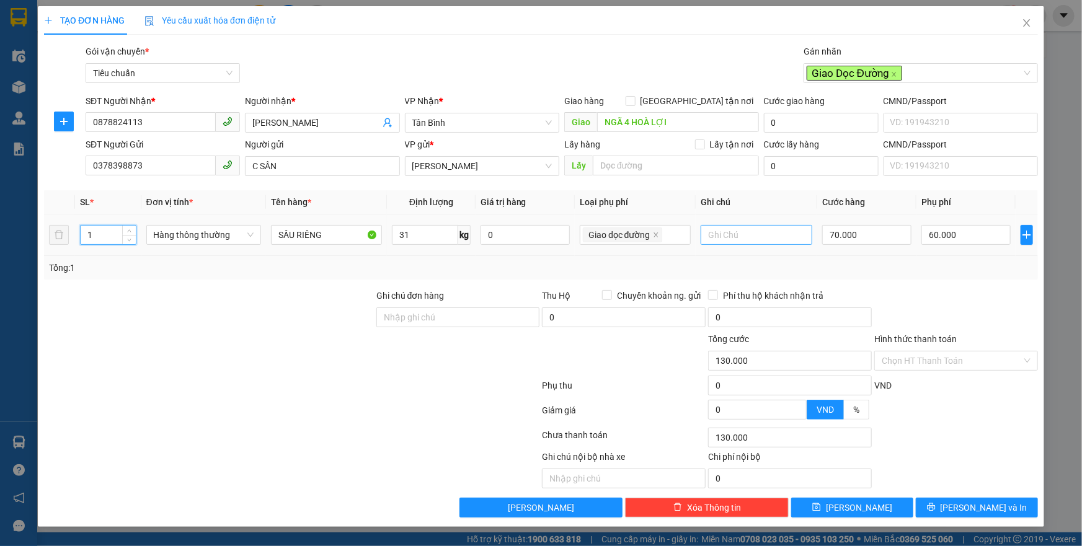
type input "1"
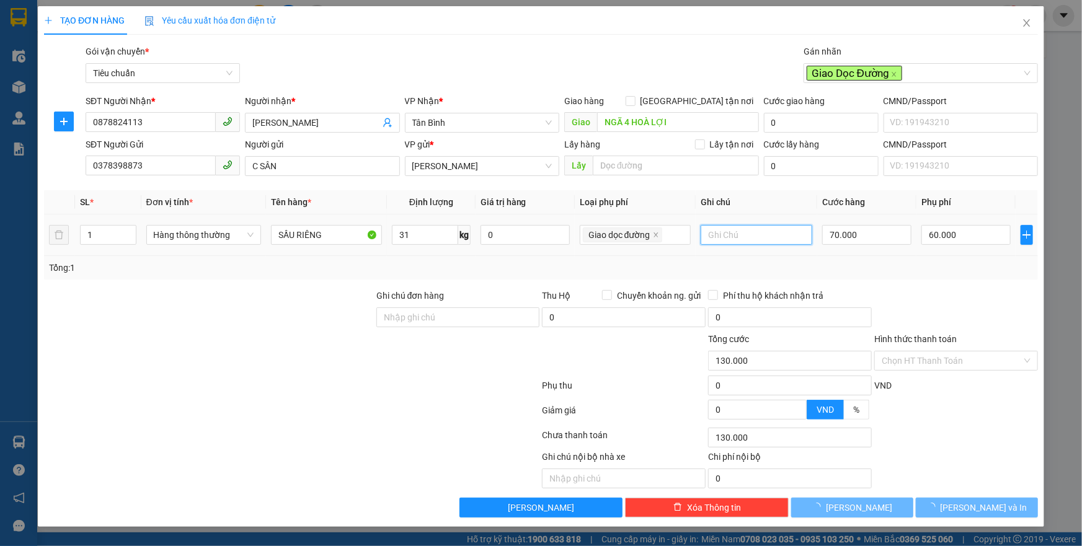
click at [733, 236] on input "text" at bounding box center [756, 235] width 112 height 20
type input "90.000"
type input "20.000"
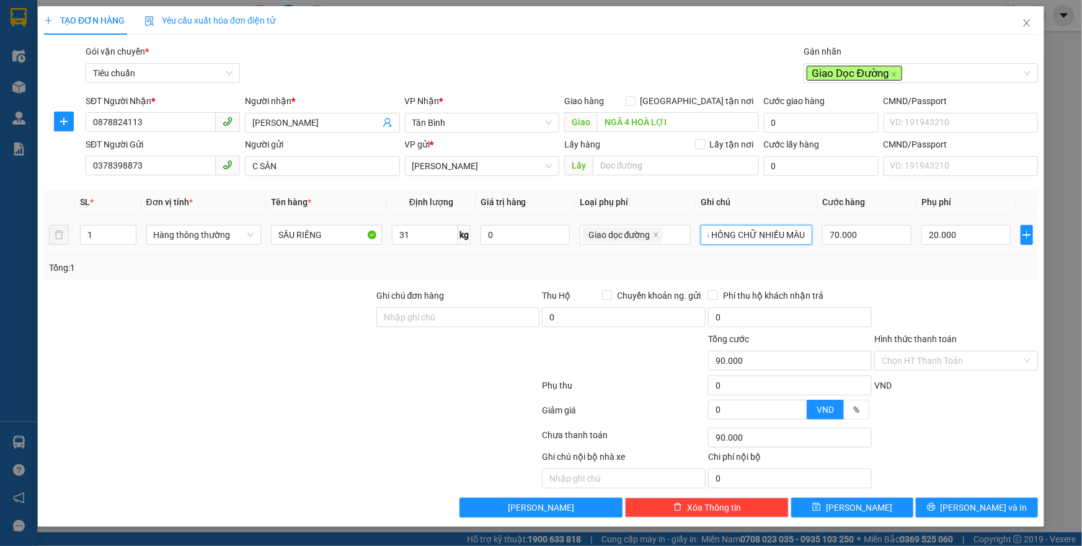
scroll to position [0, 47]
type input "BAO TRẮNG HỒNG CHỮ NHIỀU MÀU"
click at [910, 362] on input "Hình thức thanh toán" at bounding box center [951, 360] width 140 height 19
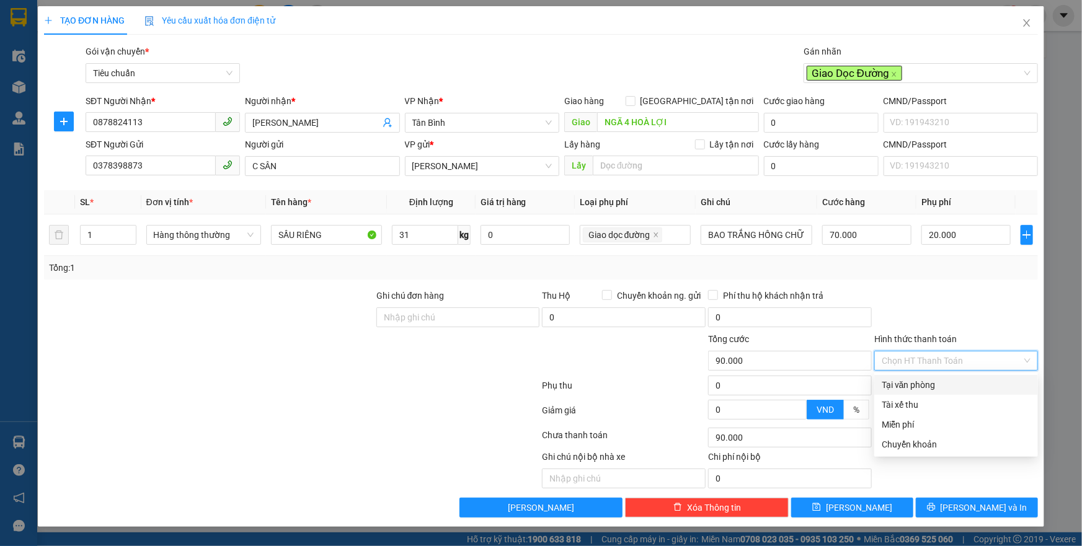
click at [899, 384] on div "Tại văn phòng" at bounding box center [955, 385] width 149 height 14
type input "0"
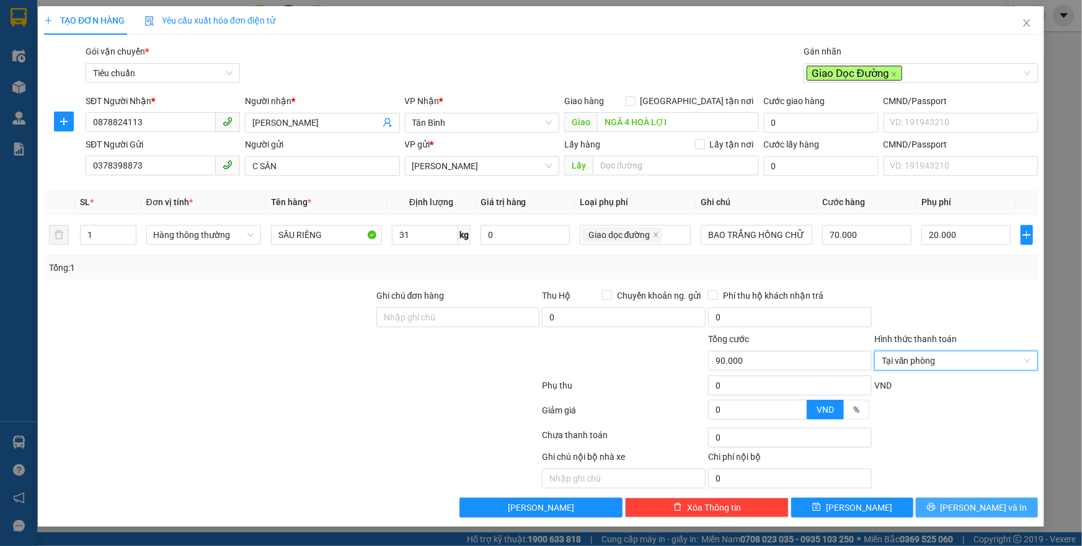
click at [938, 505] on button "Lưu và In" at bounding box center [977, 508] width 122 height 20
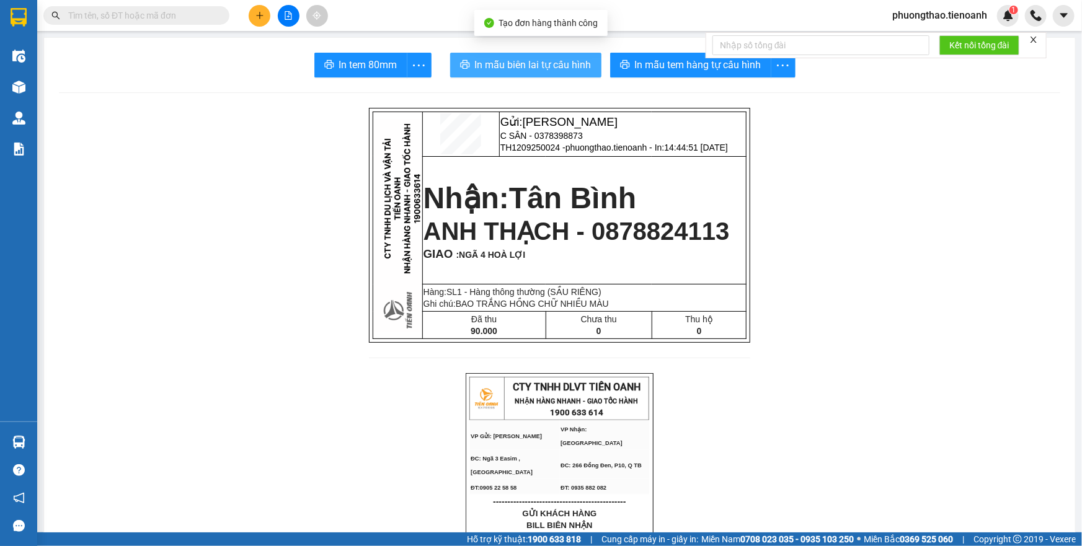
click at [547, 64] on span "In mẫu biên lai tự cấu hình" at bounding box center [533, 64] width 117 height 15
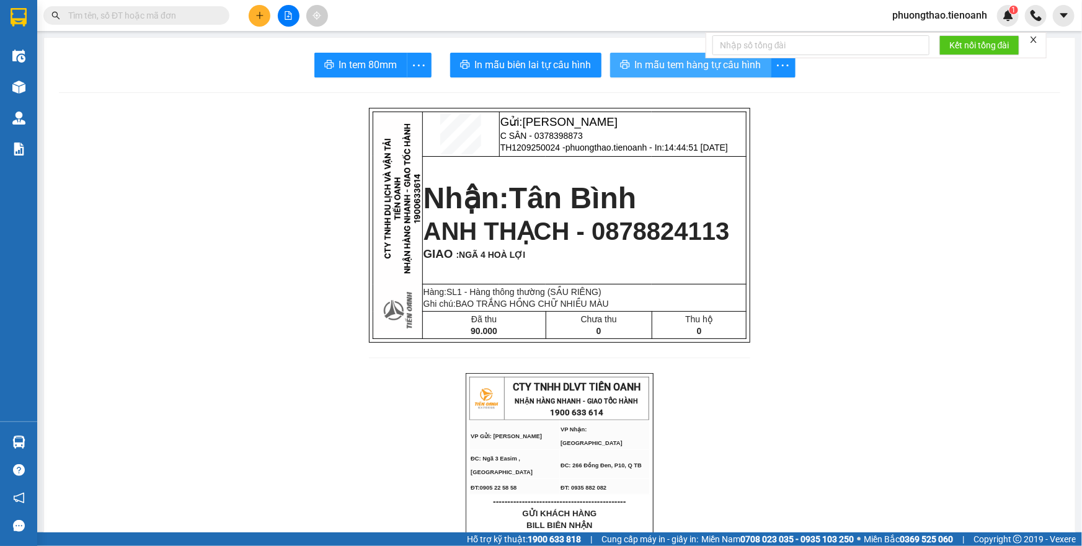
click at [645, 63] on span "In mẫu tem hàng tự cấu hình" at bounding box center [698, 64] width 126 height 15
click at [257, 17] on icon "plus" at bounding box center [259, 15] width 9 height 9
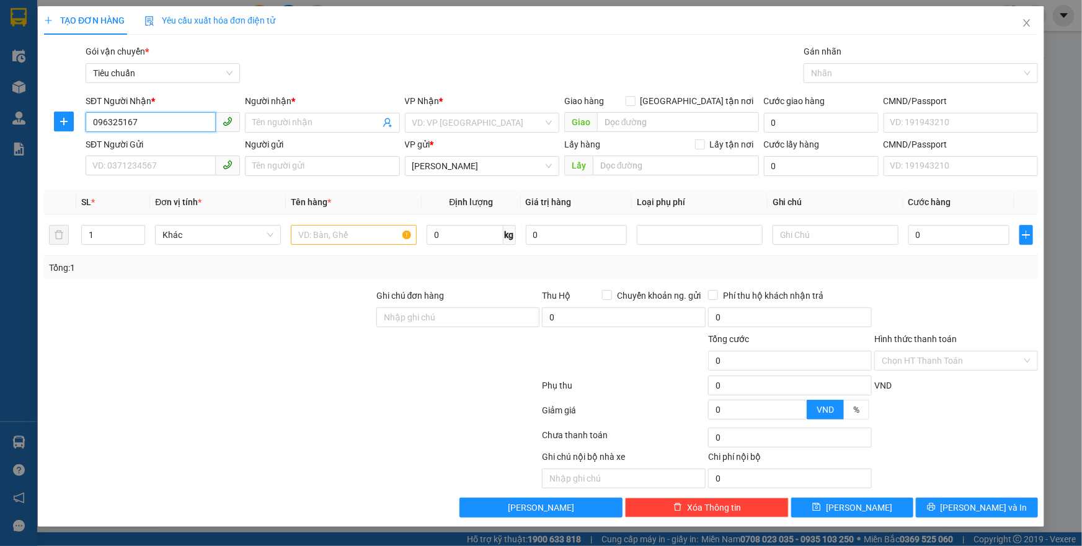
type input "0963251671"
click at [154, 144] on div "0963251671 - VÂN ANH" at bounding box center [162, 148] width 139 height 14
type input "VÂN ANH"
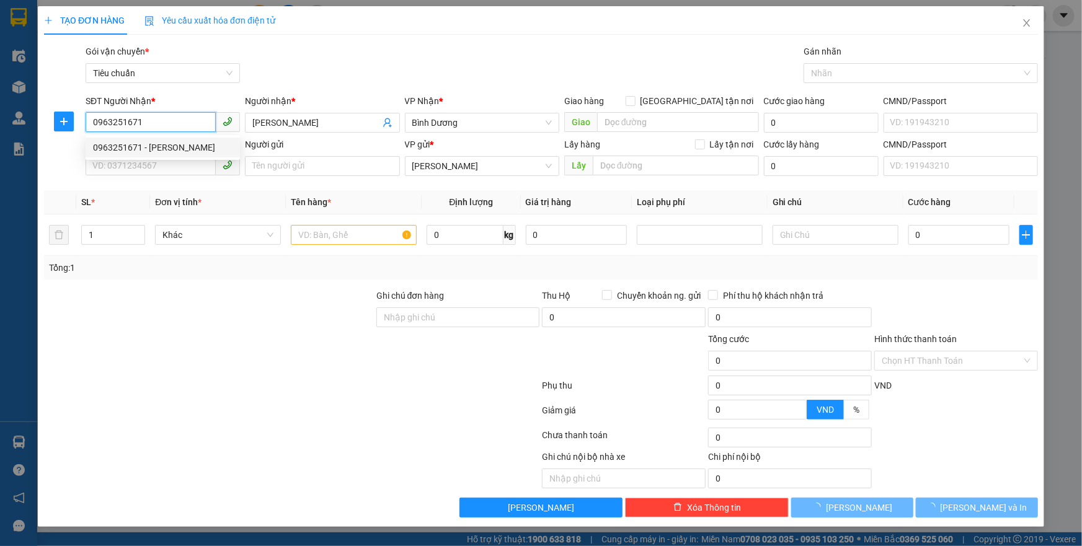
type input "30.000"
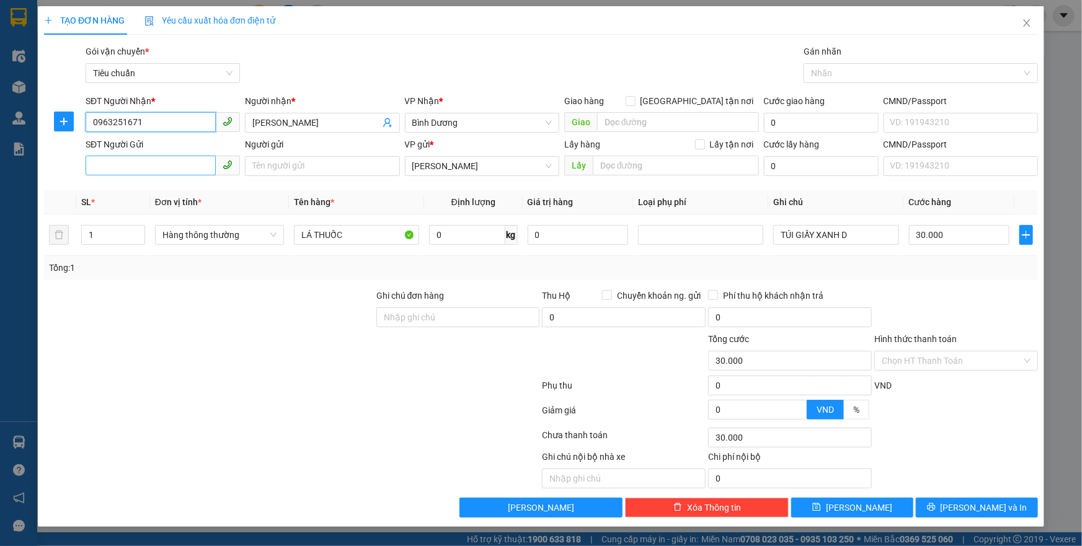
type input "0963251671"
click at [152, 164] on input "SĐT Người Gửi" at bounding box center [151, 166] width 130 height 20
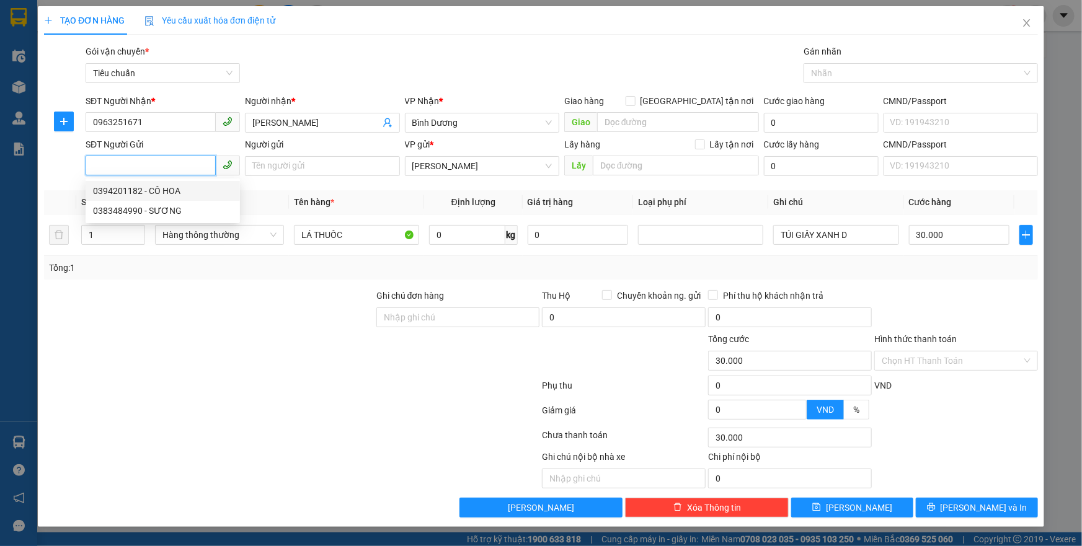
click at [162, 193] on div "0394201182 - CÔ HOA" at bounding box center [162, 191] width 139 height 14
type input "0394201182"
type input "CÔ HOA"
click at [203, 234] on span "Hàng thông thường" at bounding box center [219, 235] width 114 height 19
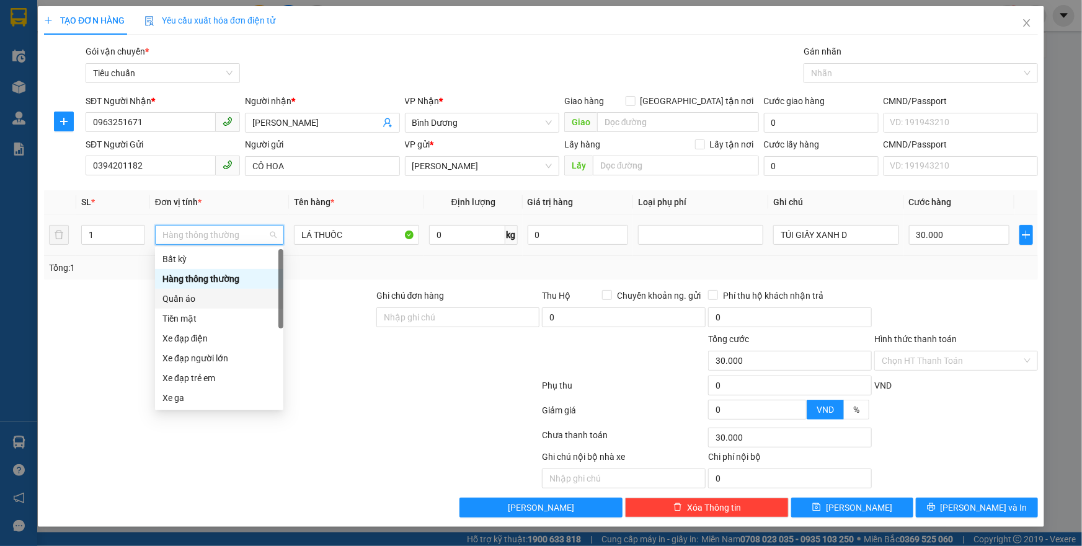
click at [185, 302] on div "Quần áo" at bounding box center [218, 299] width 113 height 14
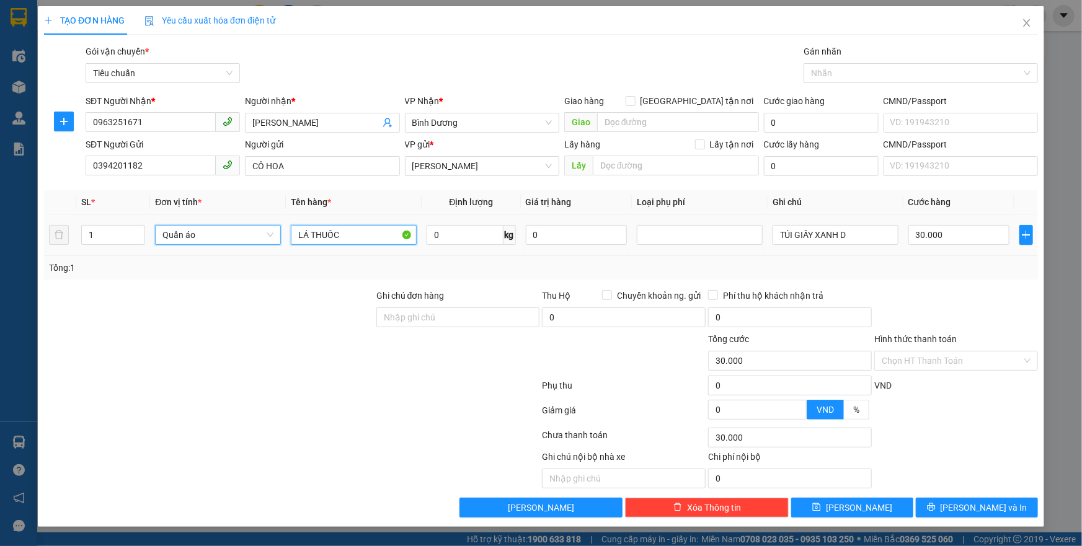
click at [364, 229] on input "LÁ THUỐC" at bounding box center [354, 235] width 126 height 20
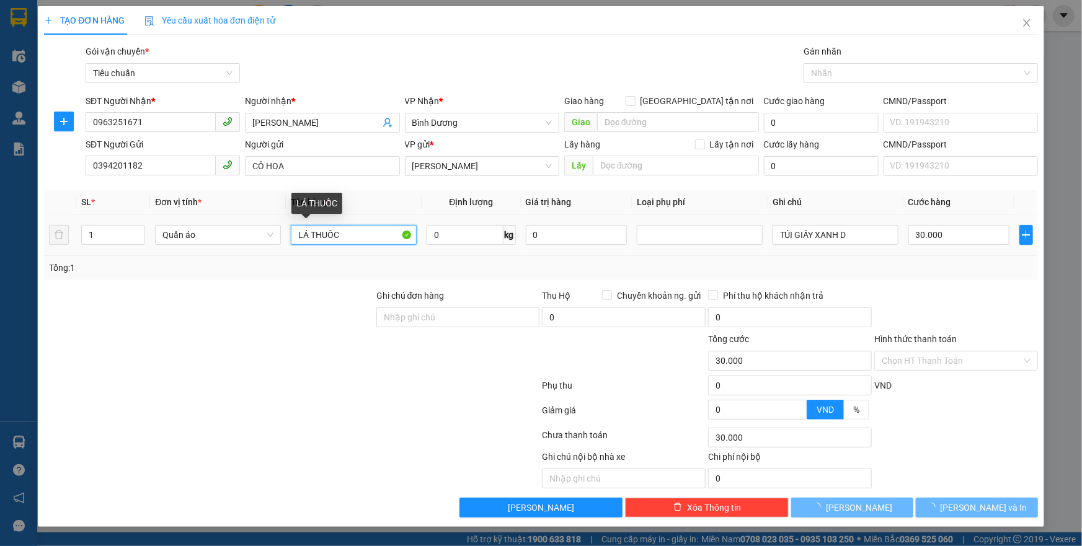
type input "0"
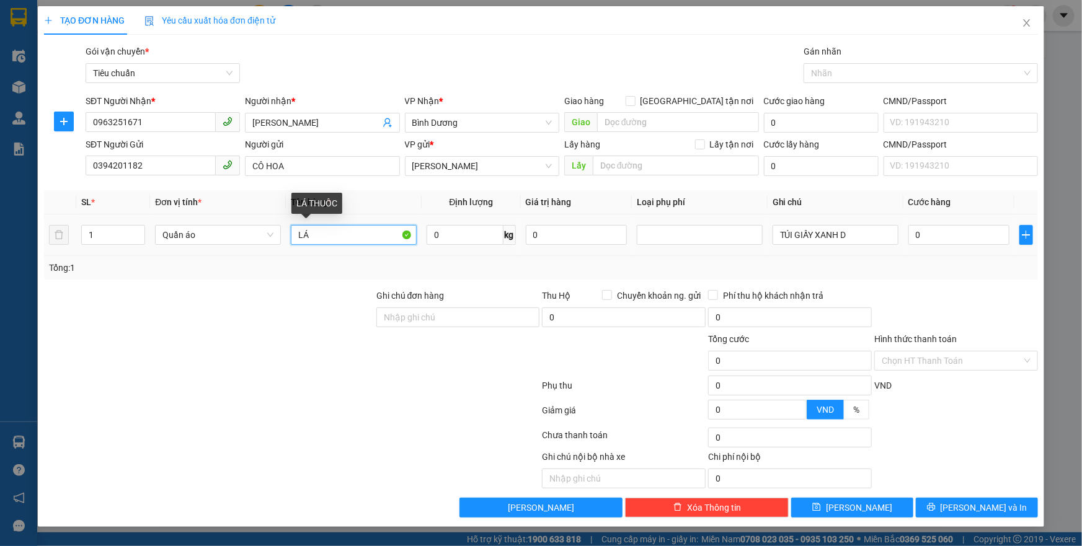
type input "L"
type input "QUẦN ÁO"
click at [440, 234] on input "0" at bounding box center [464, 235] width 76 height 20
type input "3"
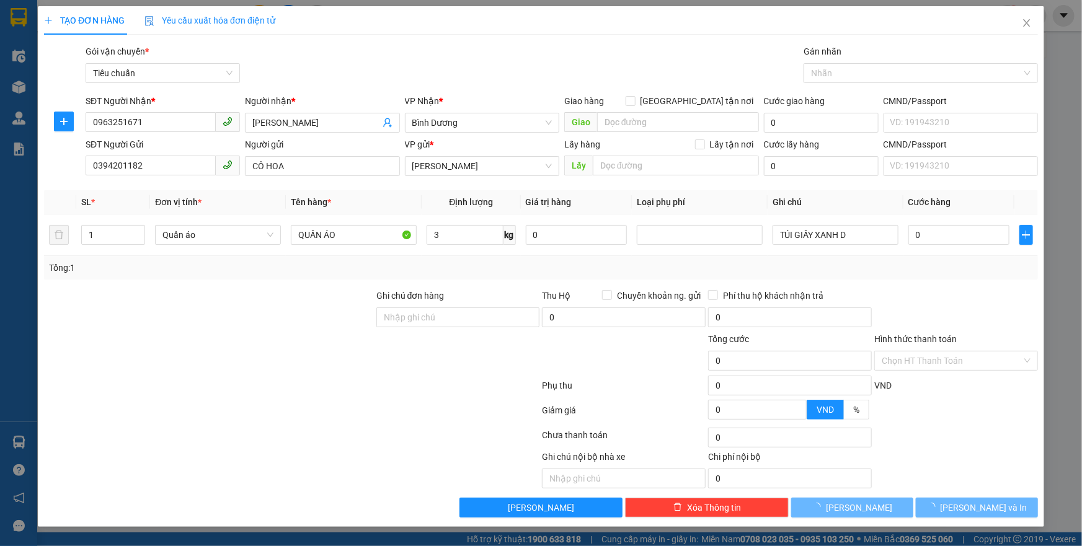
drag, startPoint x: 643, startPoint y: 263, endPoint x: 742, endPoint y: 244, distance: 100.4
click at [644, 263] on div "Tổng: 1" at bounding box center [541, 268] width 984 height 14
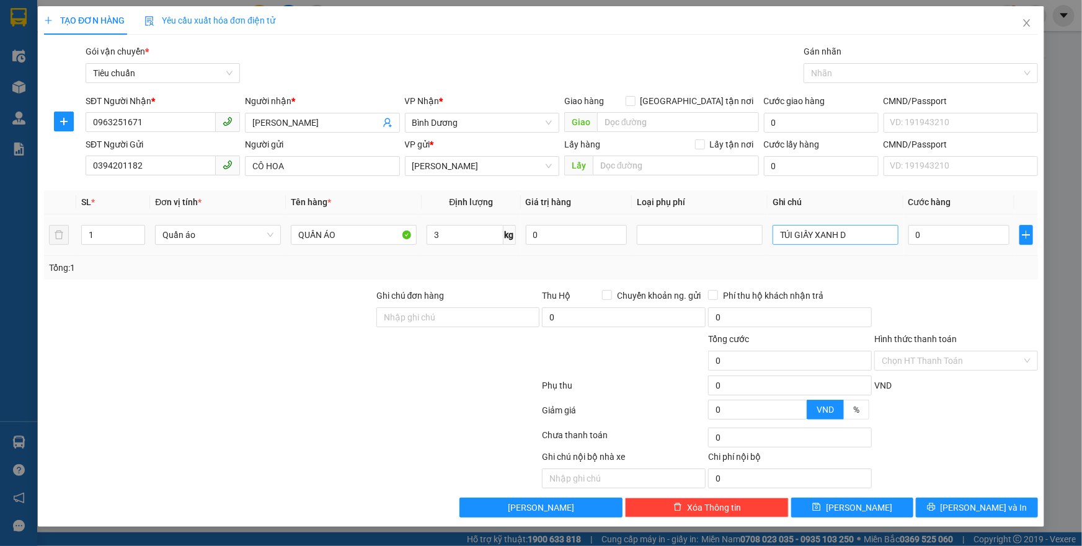
type input "30.000"
drag, startPoint x: 862, startPoint y: 231, endPoint x: 736, endPoint y: 249, distance: 126.5
click at [736, 249] on tr "1 Quần áo QUẦN ÁO 3 kg 0 TÚI GIẤY XANH D 30.000" at bounding box center [541, 235] width 994 height 42
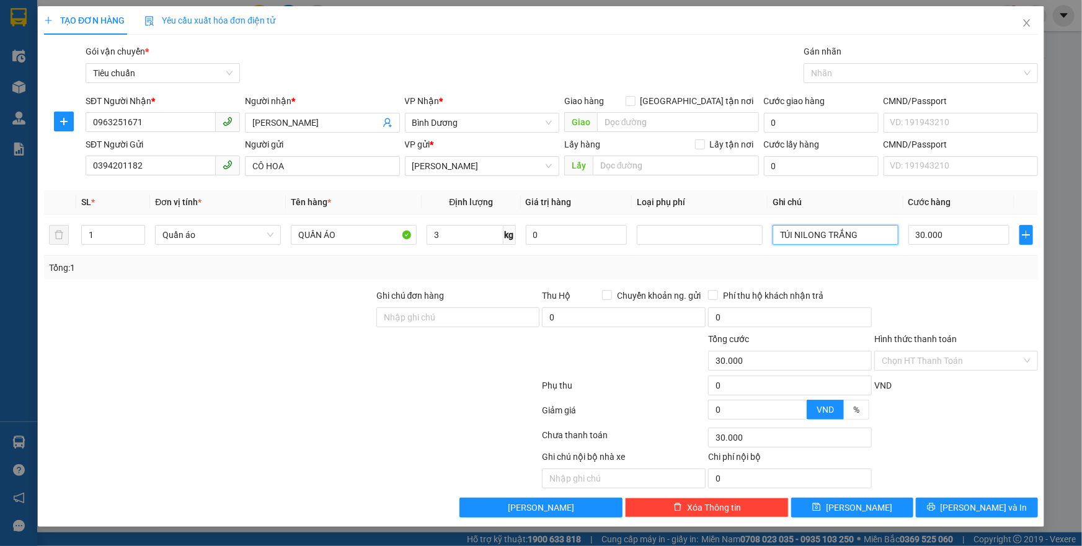
type input "TÚI NILONG TRẮNG"
click at [917, 285] on div "Transit Pickup Surcharge Ids Transit Deliver Surcharge Ids Transit Deliver Surc…" at bounding box center [541, 281] width 994 height 473
click at [925, 360] on input "Hình thức thanh toán" at bounding box center [951, 360] width 140 height 19
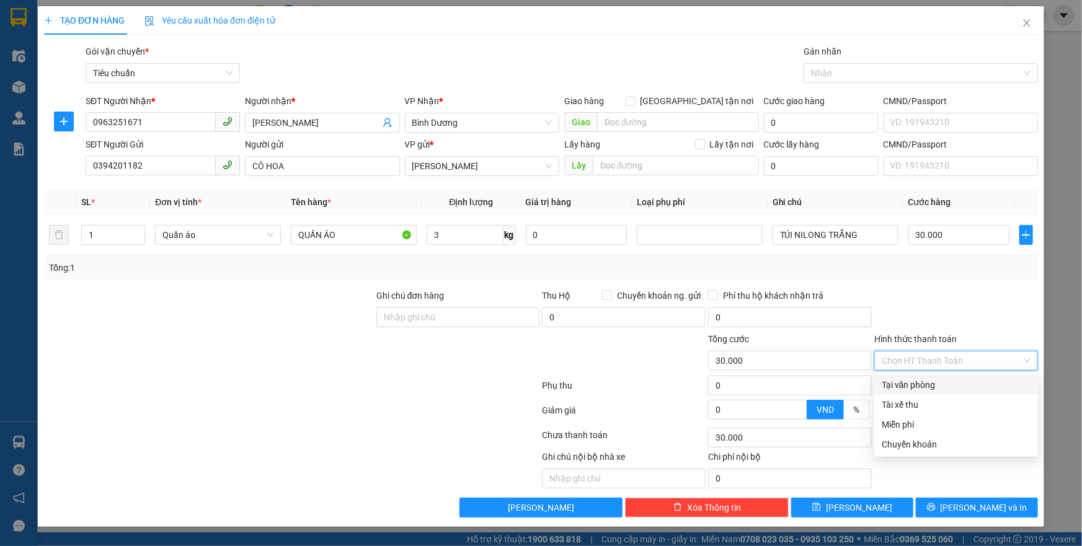
click at [910, 379] on div "Tại văn phòng" at bounding box center [955, 385] width 149 height 14
type input "0"
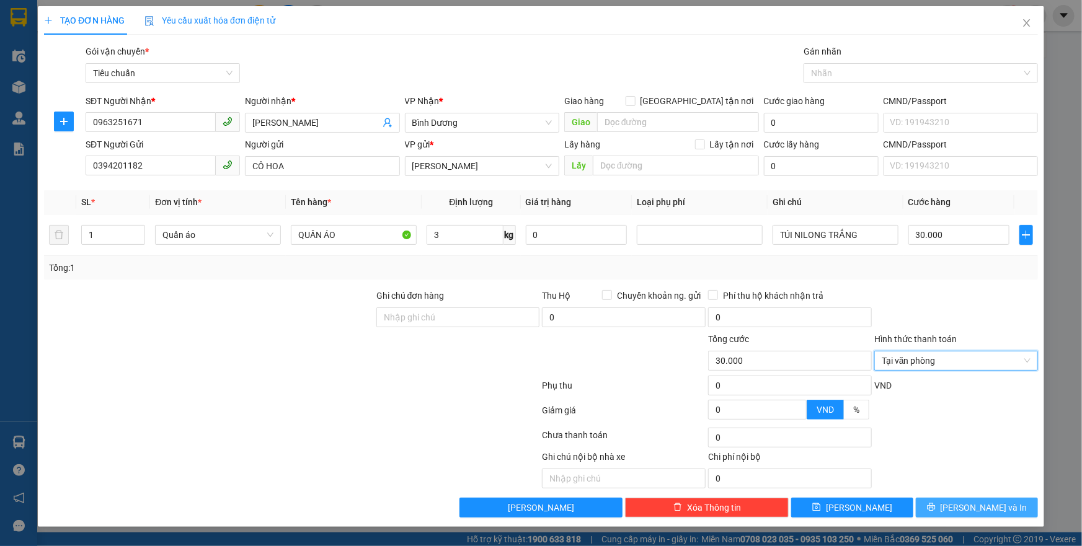
click at [962, 502] on button "Lưu và In" at bounding box center [977, 508] width 122 height 20
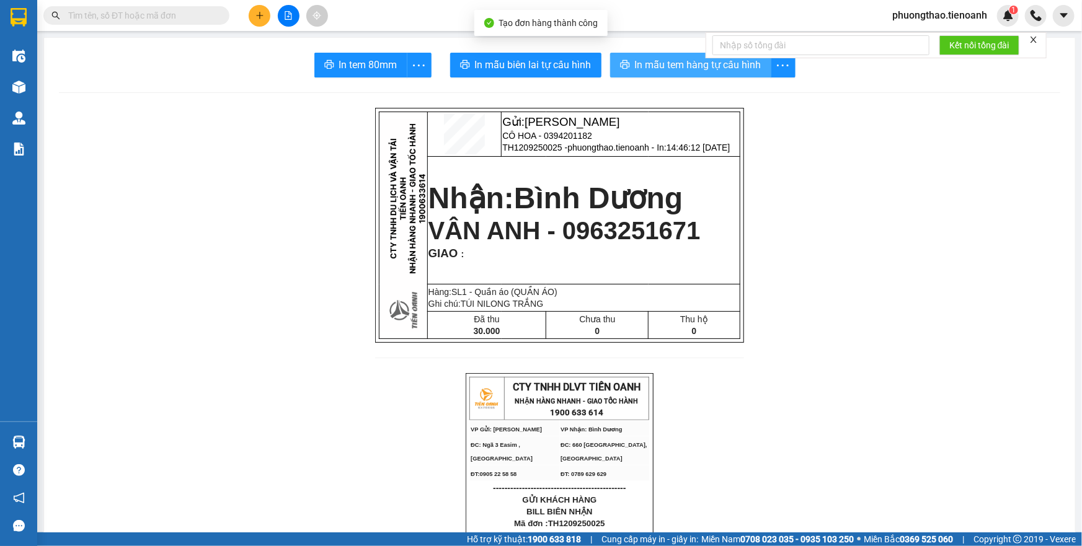
click at [702, 61] on span "In mẫu tem hàng tự cấu hình" at bounding box center [698, 64] width 126 height 15
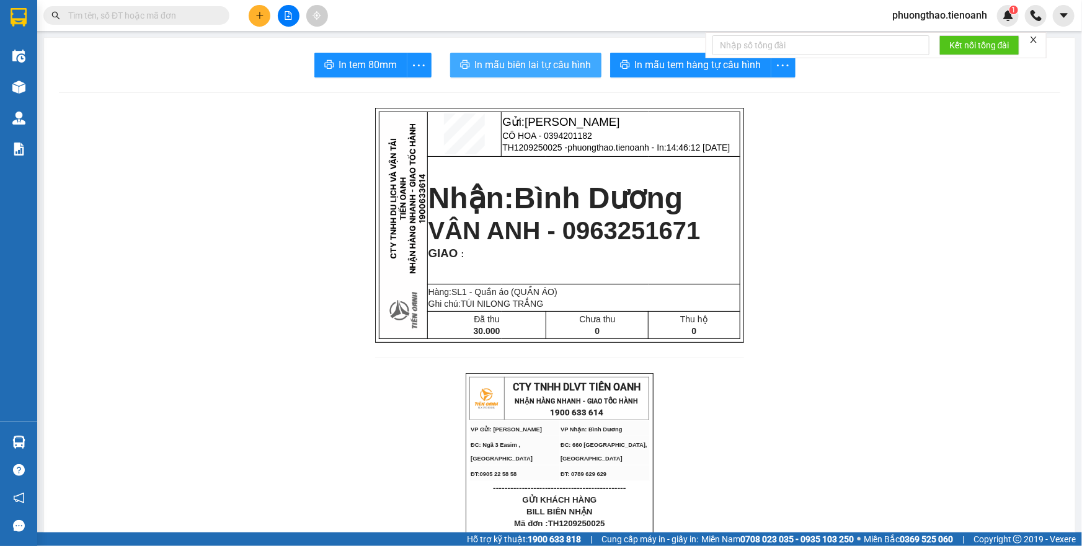
click at [521, 64] on span "In mẫu biên lai tự cấu hình" at bounding box center [533, 64] width 117 height 15
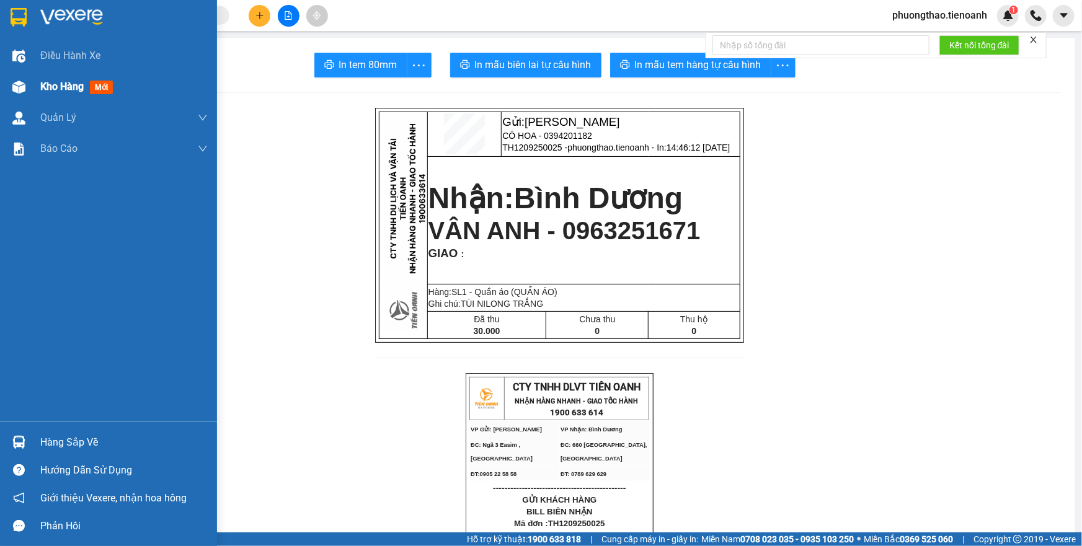
click at [53, 87] on span "Kho hàng" at bounding box center [61, 87] width 43 height 12
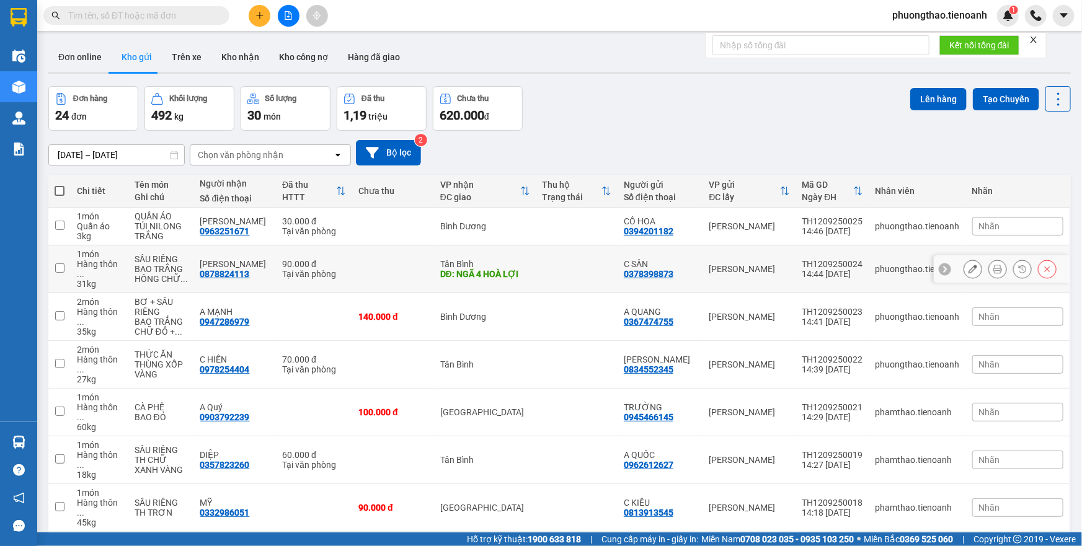
click at [968, 265] on icon at bounding box center [972, 269] width 9 height 9
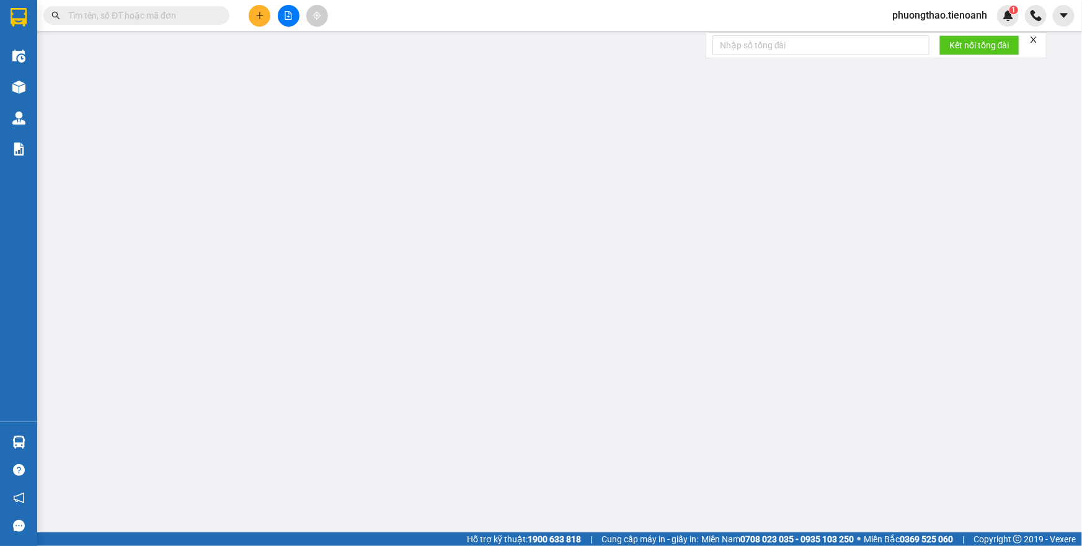
type input "0878824113"
type input "ANH THẠCH"
type input "NGÃ 4 HOÀ LỢI"
type input "0378398873"
type input "C SÂN"
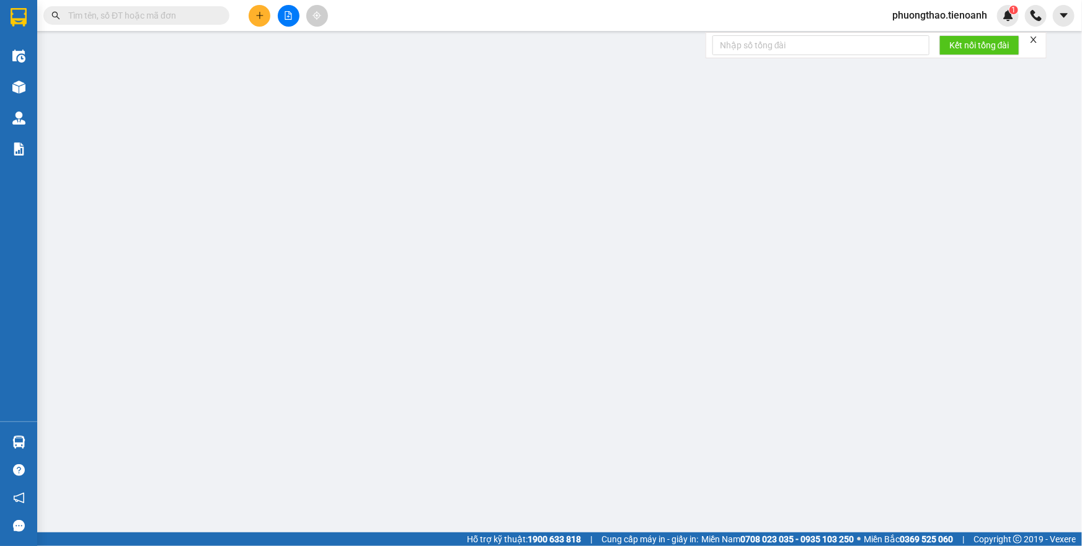
type input "90.000"
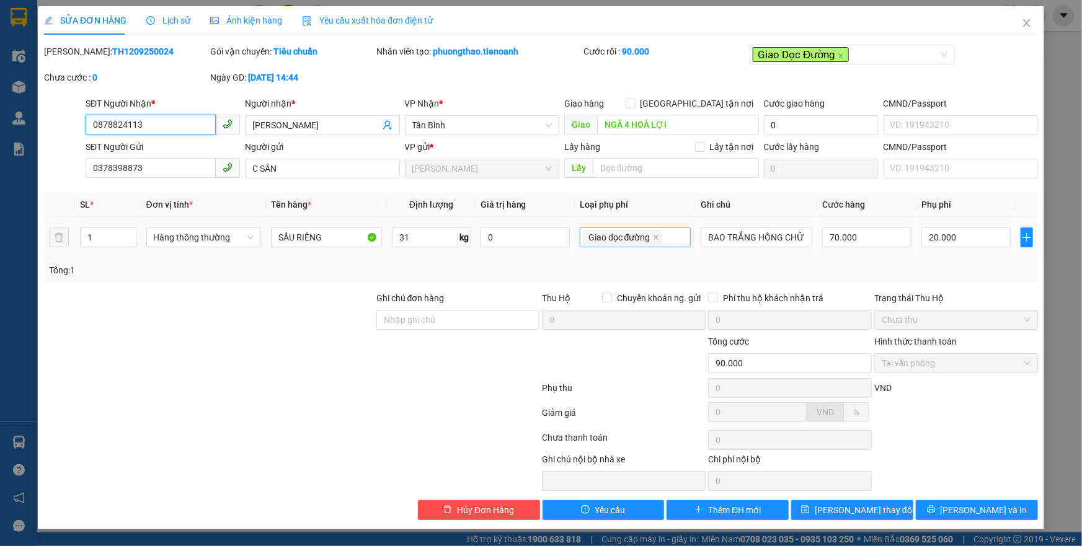
click at [681, 231] on div "Giao dọc đường" at bounding box center [635, 237] width 105 height 17
click at [879, 514] on span "Lưu thay đổi" at bounding box center [864, 510] width 99 height 14
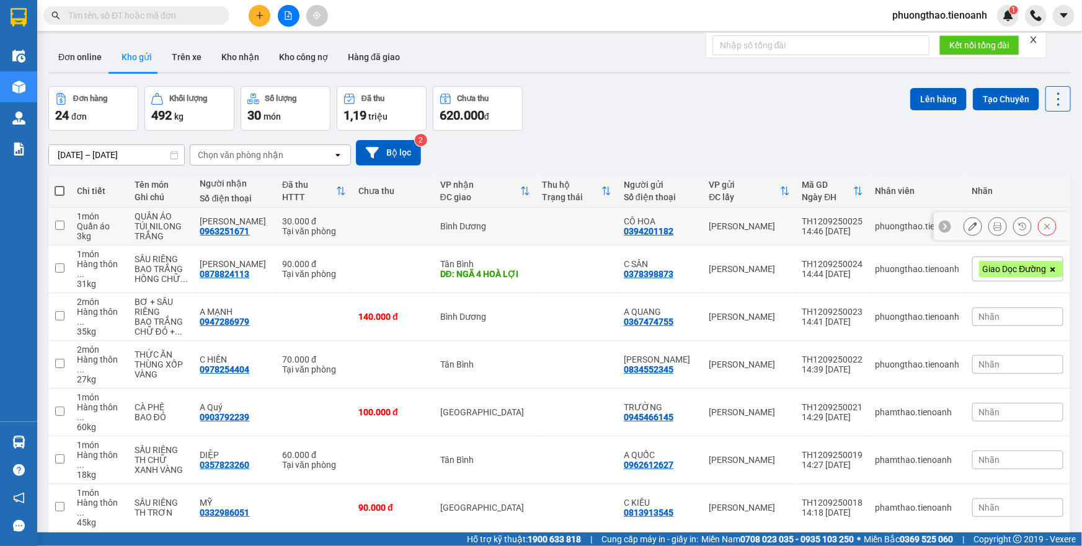
click at [964, 221] on button at bounding box center [972, 227] width 17 height 22
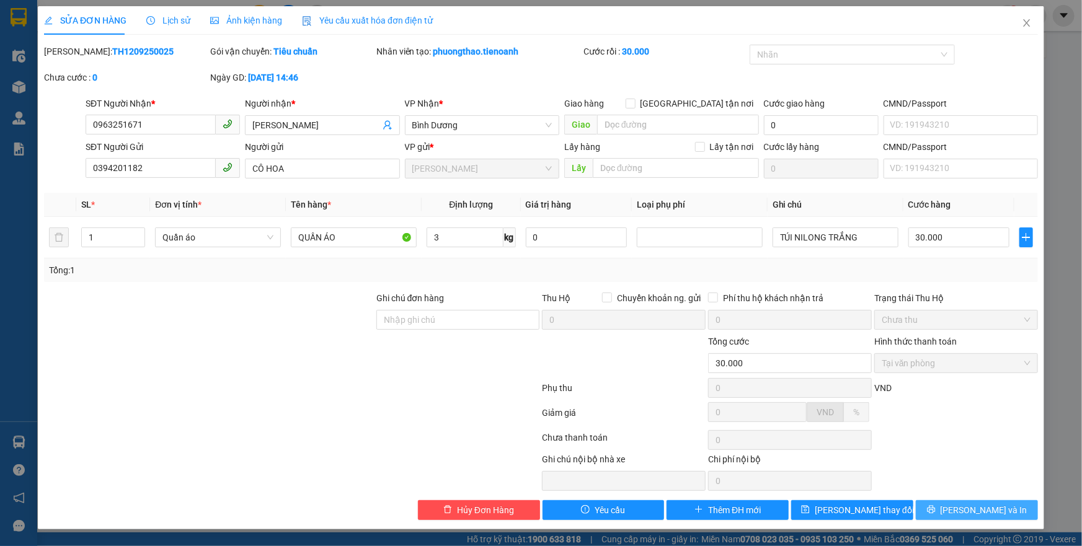
click at [937, 502] on button "Lưu và In" at bounding box center [977, 510] width 122 height 20
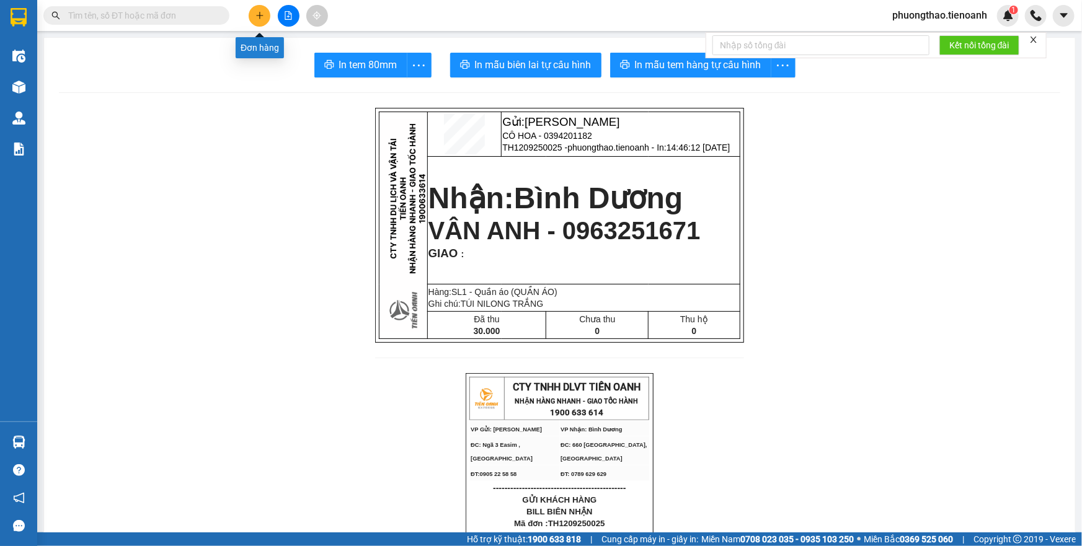
click at [262, 22] on button at bounding box center [260, 16] width 22 height 22
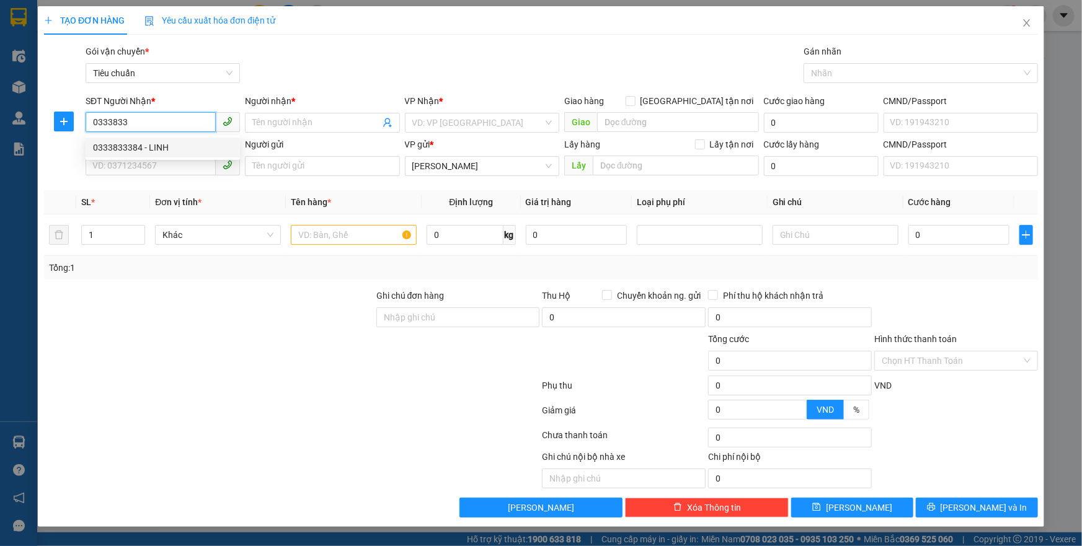
click at [158, 147] on div "0333833384 - LINH" at bounding box center [162, 148] width 139 height 14
type input "0333833384"
type input "LINH"
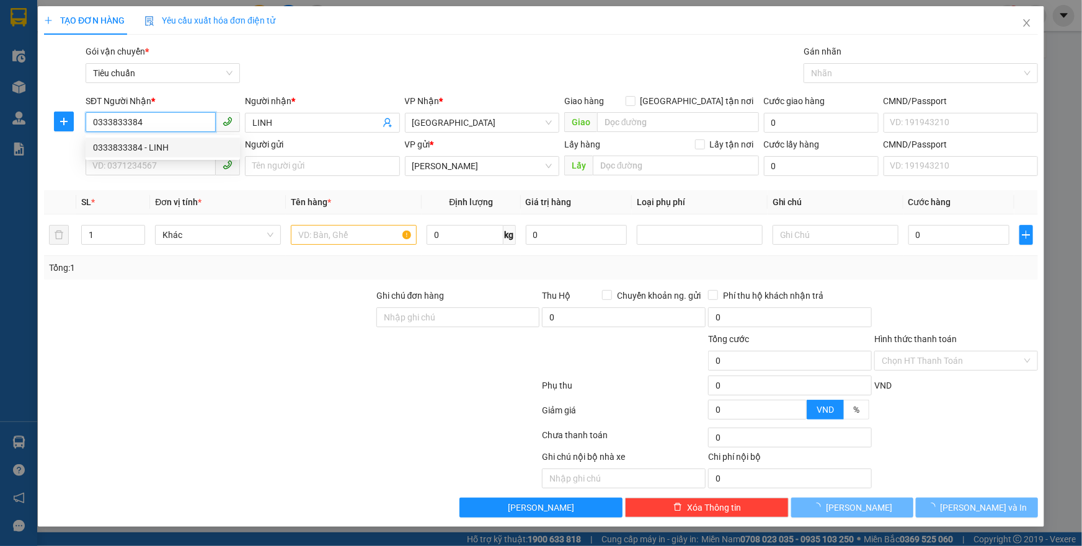
type input "40.000"
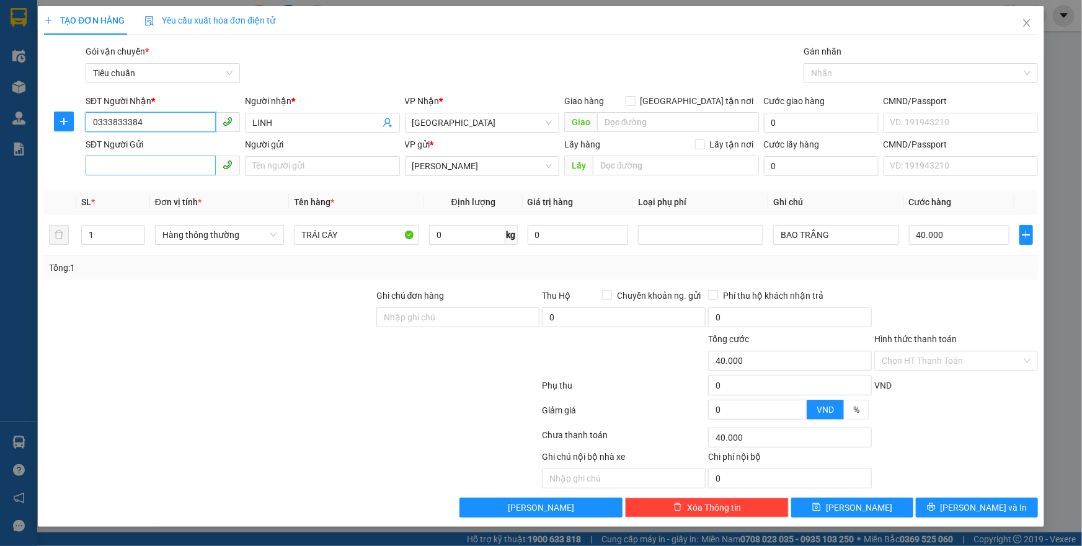
type input "0333833384"
click at [146, 161] on input "SĐT Người Gửi" at bounding box center [151, 166] width 130 height 20
click at [151, 188] on div "0913490535 - CHÚ NAM" at bounding box center [162, 191] width 139 height 14
type input "0913490535"
type input "CHÚ NAM"
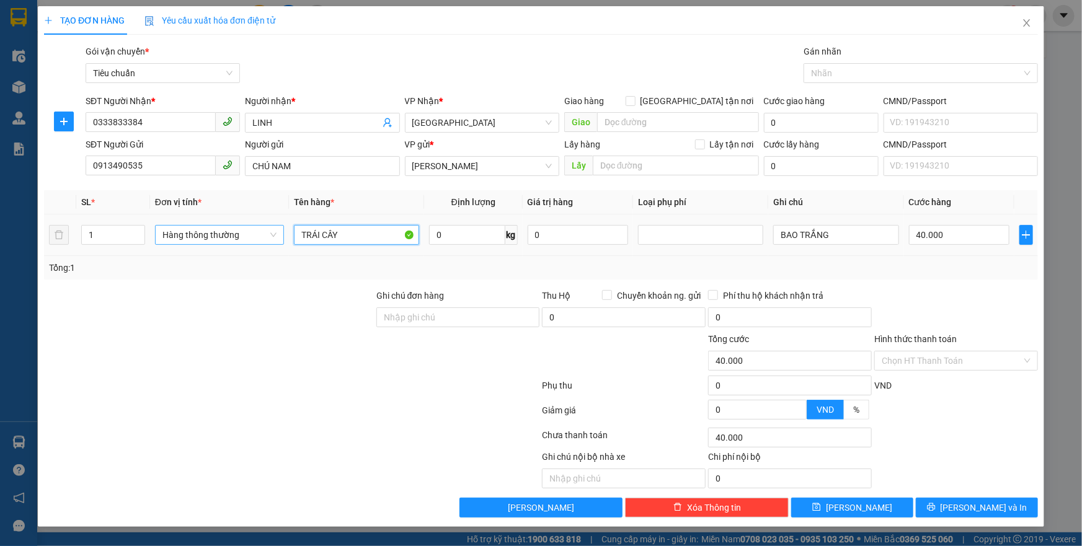
drag, startPoint x: 342, startPoint y: 231, endPoint x: 272, endPoint y: 240, distance: 71.2
click at [272, 240] on tr "1 Hàng thông thường TRÁI CÂY 0 kg 0 BAO TRẮNG 40.000" at bounding box center [541, 235] width 994 height 42
type input "SẦU RIÊNG"
click at [446, 238] on input "0" at bounding box center [467, 235] width 76 height 20
type input "17"
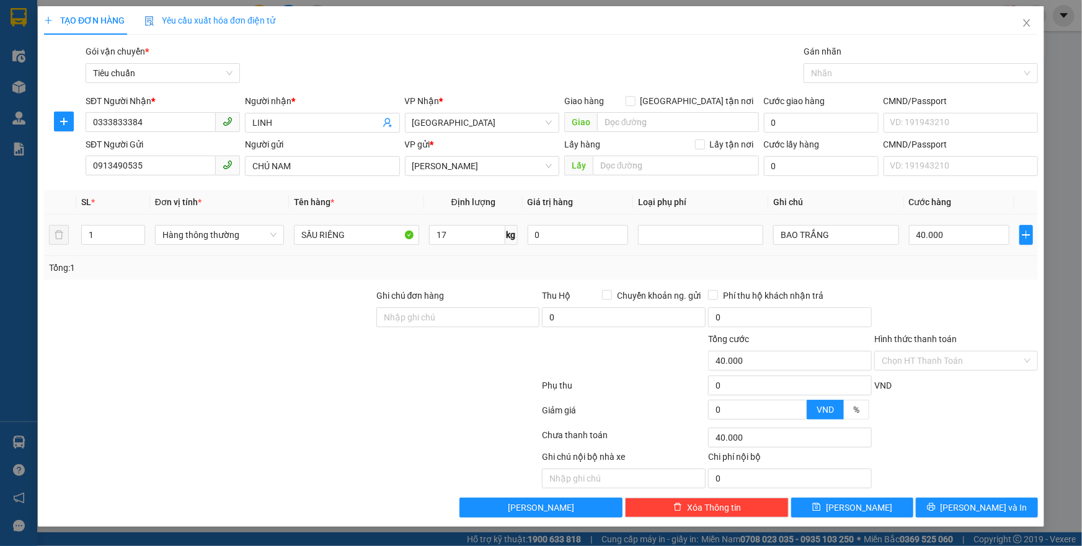
click at [477, 265] on div "Tổng: 1" at bounding box center [541, 268] width 994 height 24
type input "55.000"
click at [968, 229] on input "55.000" at bounding box center [959, 235] width 101 height 20
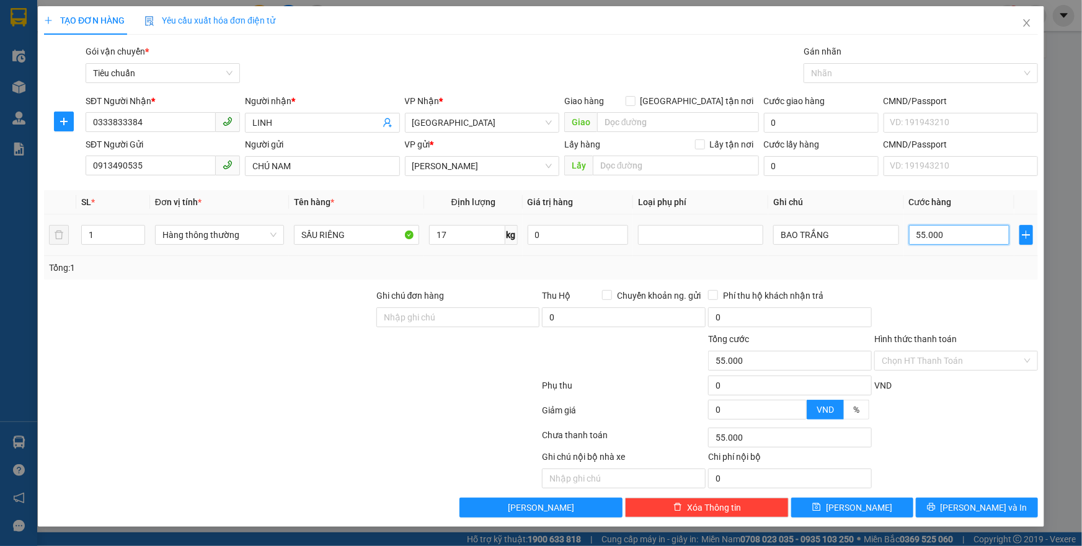
type input "6"
type input "60"
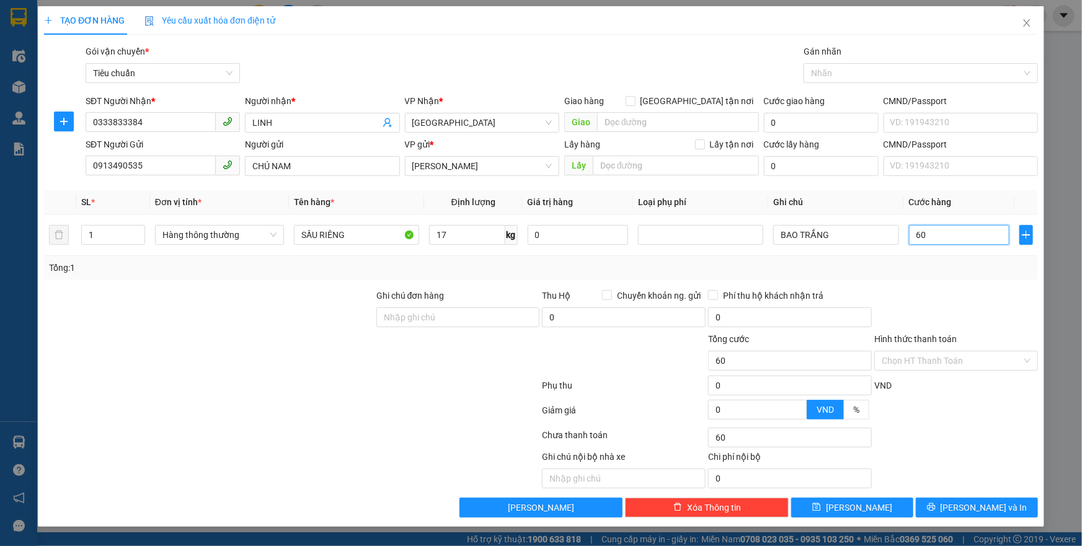
type input "60"
type input "60.000"
click at [980, 307] on div at bounding box center [956, 310] width 166 height 43
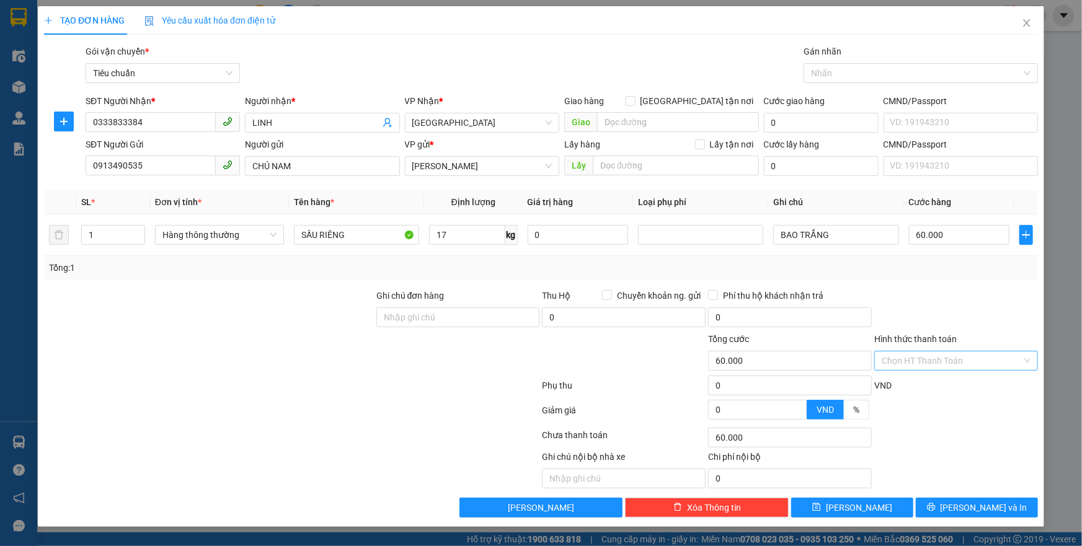
click at [924, 355] on input "Hình thức thanh toán" at bounding box center [951, 360] width 140 height 19
click at [909, 382] on div "Tại văn phòng" at bounding box center [955, 385] width 149 height 14
click at [942, 506] on button "Lưu và In" at bounding box center [977, 508] width 122 height 20
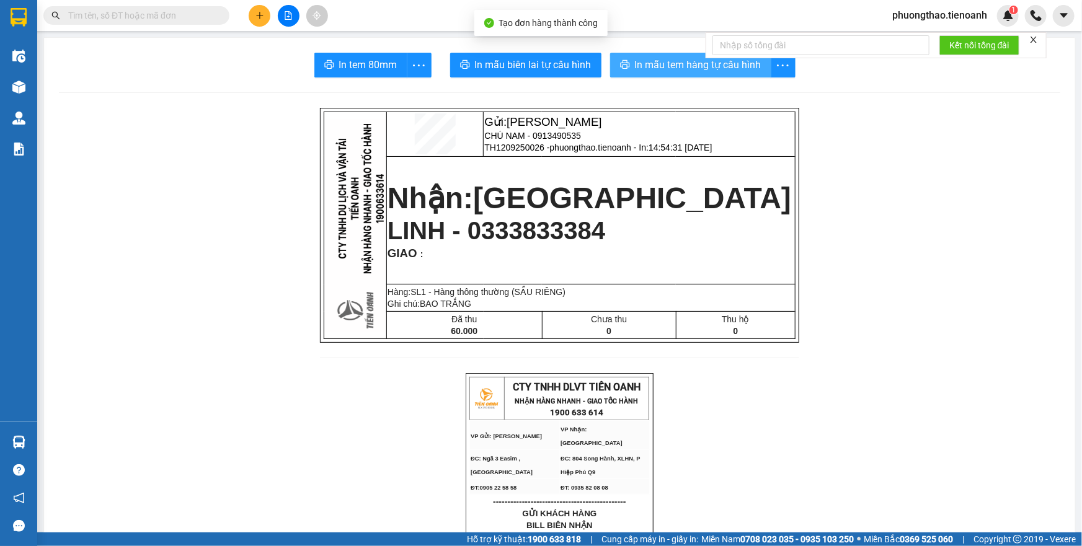
click at [638, 64] on span "In mẫu tem hàng tự cấu hình" at bounding box center [698, 64] width 126 height 15
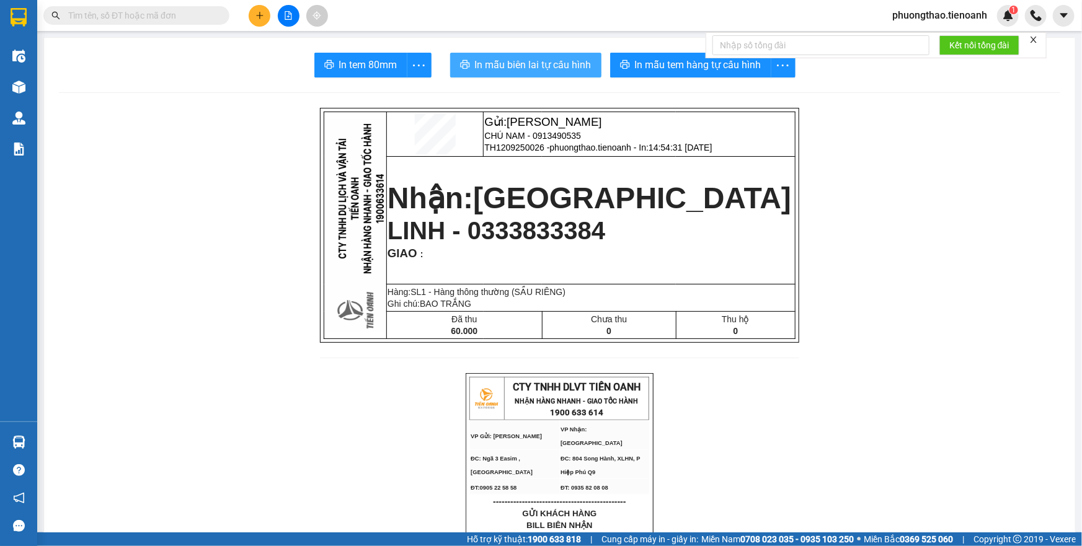
click at [535, 74] on button "In mẫu biên lai tự cấu hình" at bounding box center [525, 65] width 151 height 25
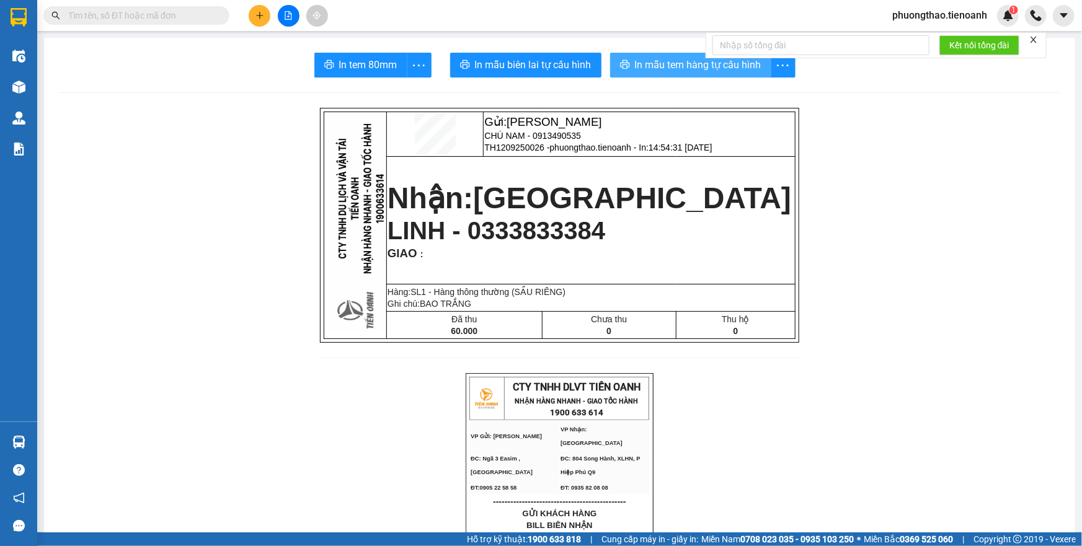
click at [639, 60] on span "In mẫu tem hàng tự cấu hình" at bounding box center [698, 64] width 126 height 15
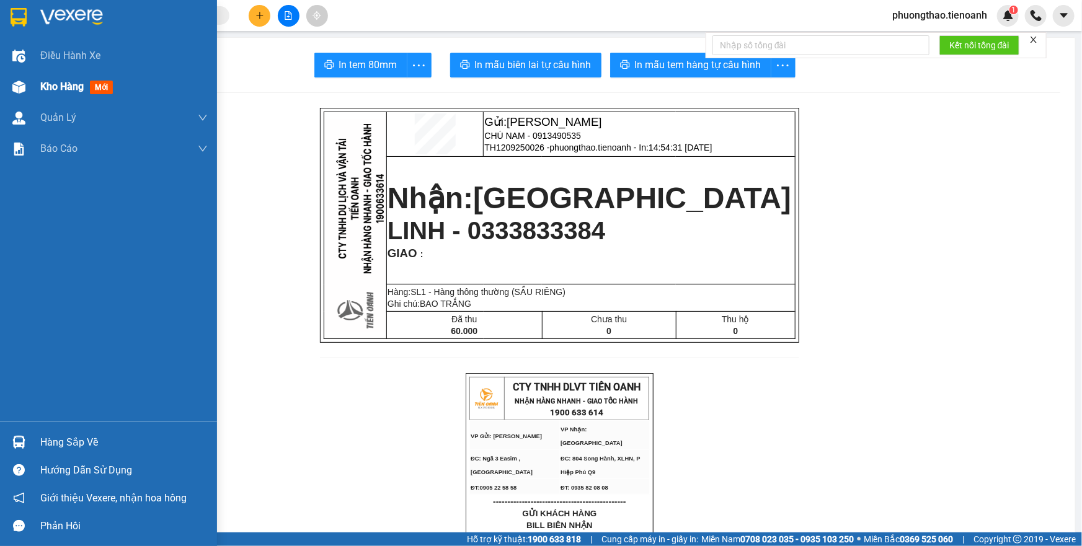
click at [55, 84] on span "Kho hàng" at bounding box center [61, 87] width 43 height 12
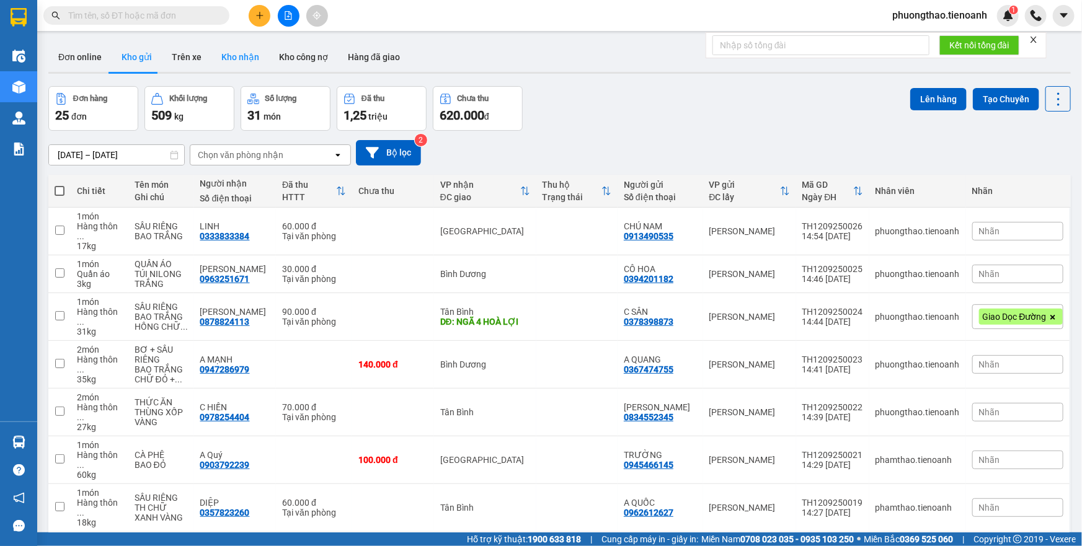
click at [246, 56] on button "Kho nhận" at bounding box center [240, 57] width 58 height 30
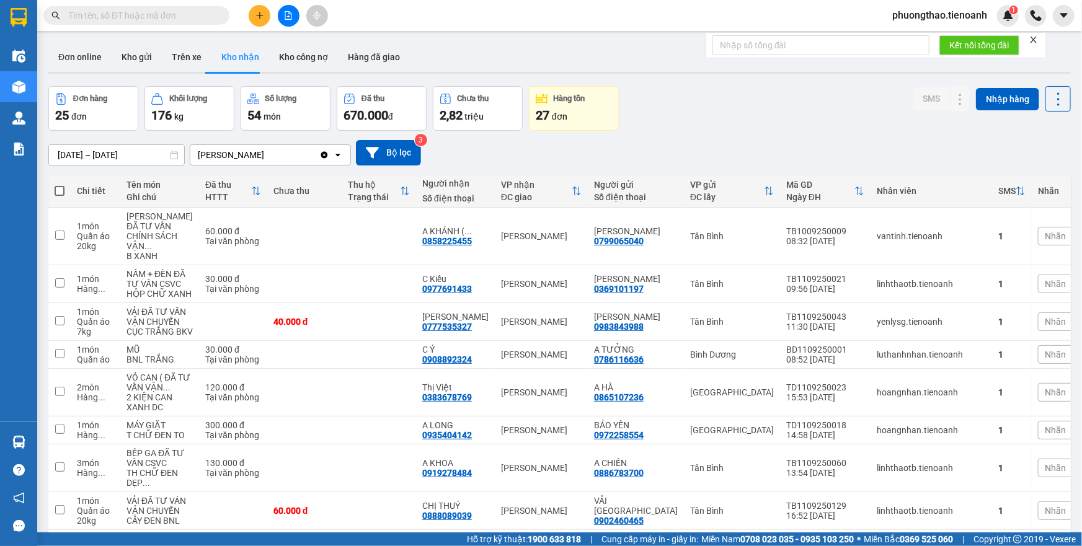
click at [922, 17] on span "phuongthao.tienoanh" at bounding box center [939, 14] width 115 height 15
